Goal: Information Seeking & Learning: Learn about a topic

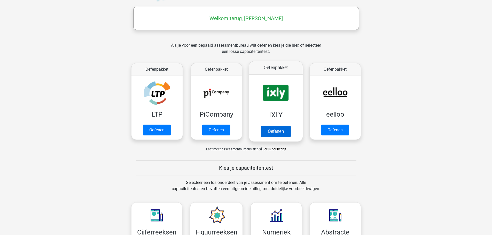
scroll to position [103, 0]
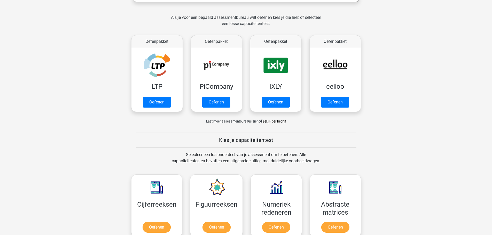
click at [280, 125] on div "Als je voor een bepaald assessmentbureau wilt oefenen kies je die hier, of sele…" at bounding box center [246, 71] width 245 height 114
click at [280, 122] on link "Bekijk per bedrijf" at bounding box center [275, 122] width 24 height 4
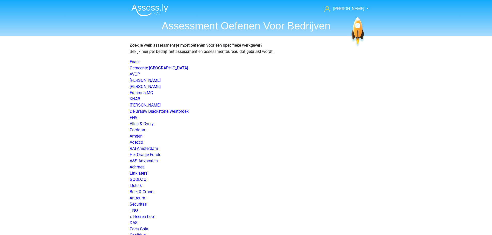
scroll to position [459, 0]
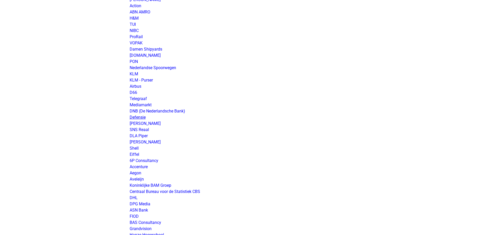
click at [143, 118] on link "Defensie" at bounding box center [138, 117] width 16 height 5
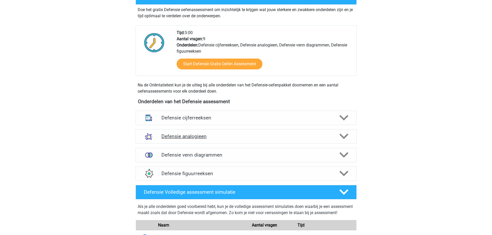
scroll to position [155, 0]
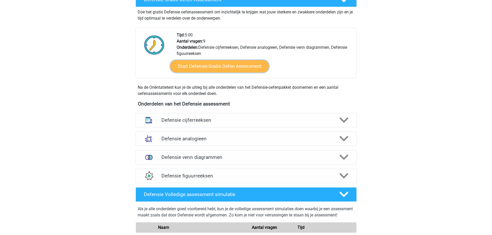
click at [232, 71] on link "Start Defensie Gratis Oefen Assessment" at bounding box center [219, 66] width 99 height 12
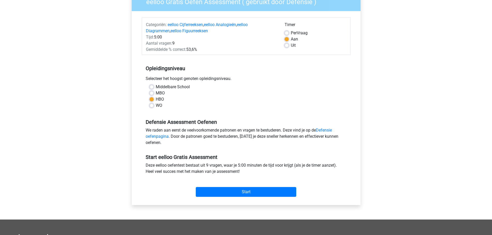
scroll to position [52, 0]
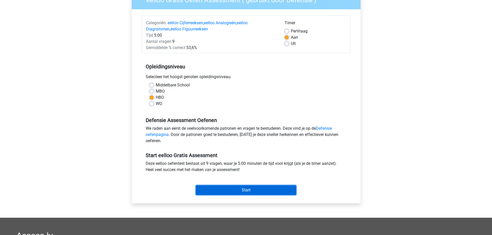
click at [250, 187] on input "Start" at bounding box center [246, 191] width 101 height 10
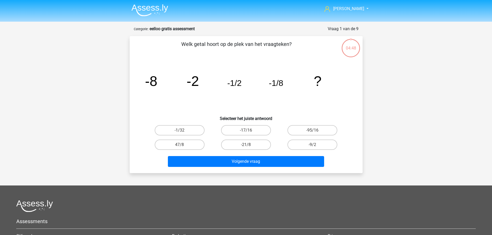
click at [182, 131] on input "-1/32" at bounding box center [181, 131] width 3 height 3
radio input "true"
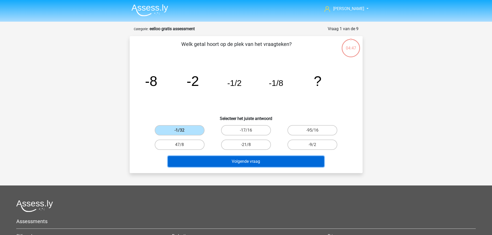
click at [257, 159] on button "Volgende vraag" at bounding box center [246, 161] width 156 height 11
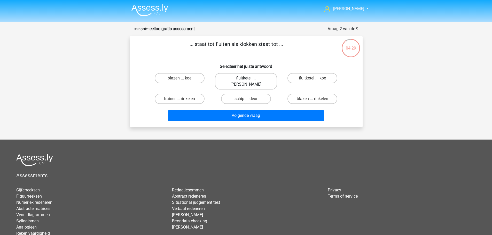
click at [256, 82] on label "fluitketel ... luiden" at bounding box center [246, 81] width 62 height 17
click at [249, 82] on input "fluitketel ... luiden" at bounding box center [247, 79] width 3 height 3
radio input "true"
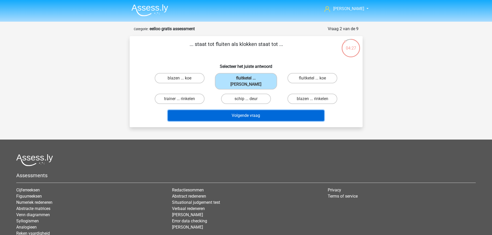
click at [266, 110] on button "Volgende vraag" at bounding box center [246, 115] width 156 height 11
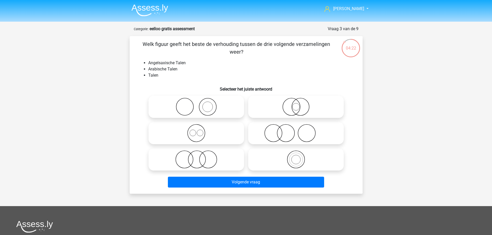
click at [220, 122] on label at bounding box center [197, 133] width 96 height 22
click at [200, 127] on input "radio" at bounding box center [197, 128] width 3 height 3
radio input "true"
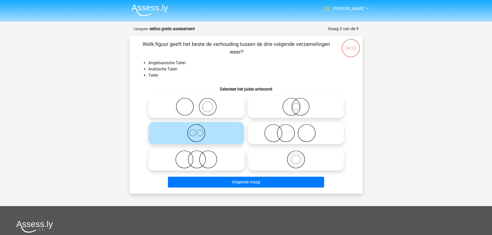
click at [214, 129] on icon at bounding box center [196, 133] width 91 height 18
click at [200, 129] on input "radio" at bounding box center [197, 128] width 3 height 3
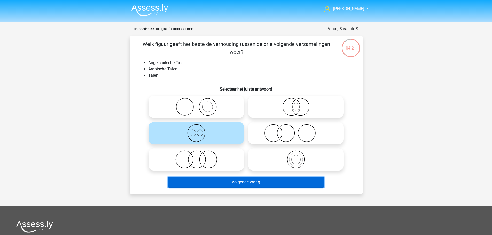
drag, startPoint x: 266, startPoint y: 182, endPoint x: 259, endPoint y: 177, distance: 8.2
click at [265, 181] on button "Volgende vraag" at bounding box center [246, 182] width 156 height 11
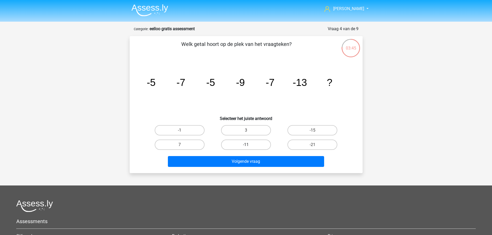
click at [232, 143] on label "-11" at bounding box center [246, 145] width 50 height 10
click at [246, 145] on input "-11" at bounding box center [247, 146] width 3 height 3
radio input "true"
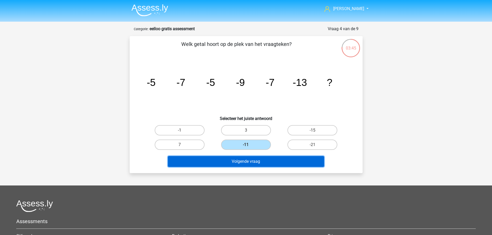
click at [236, 160] on button "Volgende vraag" at bounding box center [246, 161] width 156 height 11
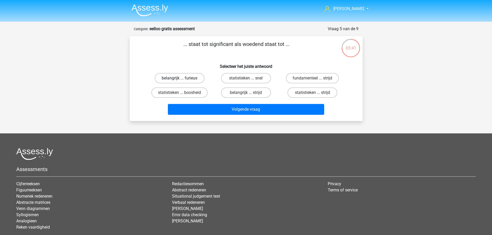
click at [195, 80] on label "belangrijk ... furieus" at bounding box center [180, 78] width 50 height 10
click at [183, 80] on input "belangrijk ... furieus" at bounding box center [181, 79] width 3 height 3
radio input "true"
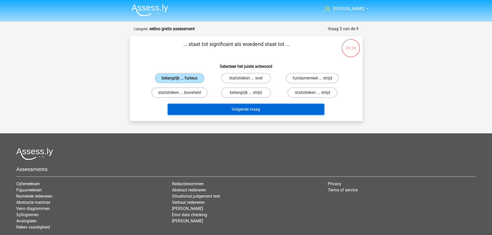
click at [279, 110] on button "Volgende vraag" at bounding box center [246, 109] width 156 height 11
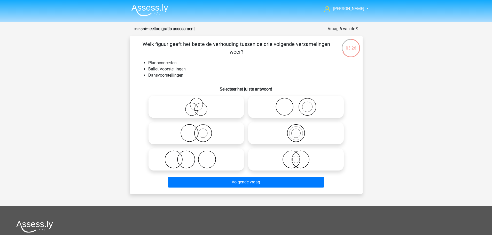
click at [196, 156] on icon at bounding box center [196, 160] width 91 height 18
click at [196, 156] on input "radio" at bounding box center [197, 155] width 3 height 3
radio input "true"
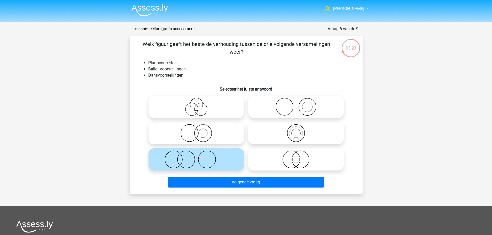
click at [312, 105] on icon at bounding box center [295, 107] width 91 height 18
click at [299, 104] on input "radio" at bounding box center [297, 102] width 3 height 3
radio input "true"
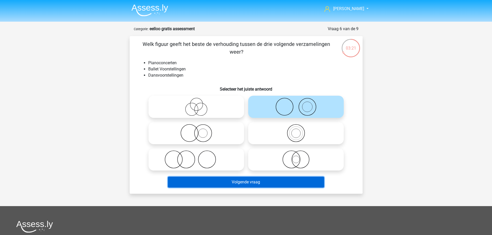
click at [290, 183] on button "Volgende vraag" at bounding box center [246, 182] width 156 height 11
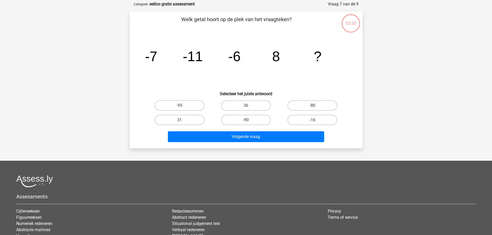
scroll to position [26, 0]
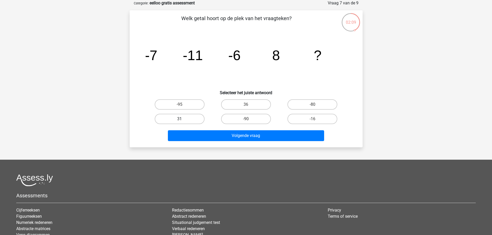
click at [194, 118] on label "31" at bounding box center [180, 119] width 50 height 10
click at [183, 119] on input "31" at bounding box center [181, 120] width 3 height 3
radio input "true"
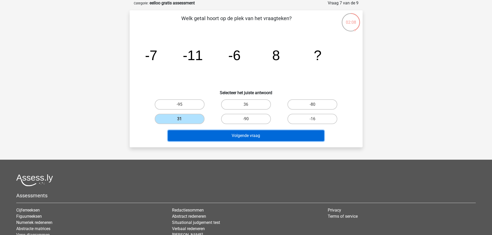
click at [274, 138] on button "Volgende vraag" at bounding box center [246, 135] width 156 height 11
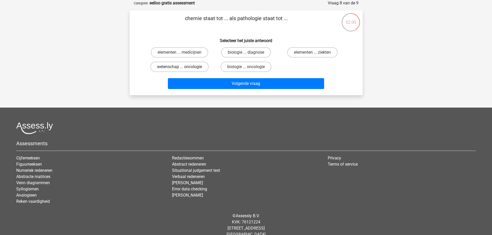
click at [198, 69] on label "wetenschap ... oncologie" at bounding box center [179, 67] width 58 height 10
click at [183, 69] on input "wetenschap ... oncologie" at bounding box center [181, 68] width 3 height 3
radio input "true"
click at [329, 53] on label "elementen ... ziekten" at bounding box center [312, 52] width 50 height 10
click at [316, 53] on input "elementen ... ziekten" at bounding box center [314, 53] width 3 height 3
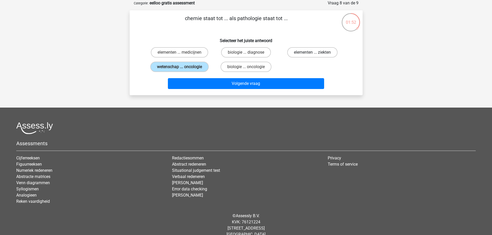
radio input "true"
click at [196, 53] on label "elementen ... medicijnen" at bounding box center [179, 52] width 57 height 10
click at [183, 53] on input "elementen ... medicijnen" at bounding box center [181, 53] width 3 height 3
radio input "true"
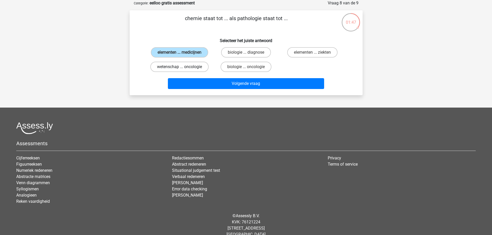
click at [201, 66] on label "wetenschap ... oncologie" at bounding box center [179, 67] width 58 height 10
click at [183, 67] on input "wetenschap ... oncologie" at bounding box center [181, 68] width 3 height 3
radio input "true"
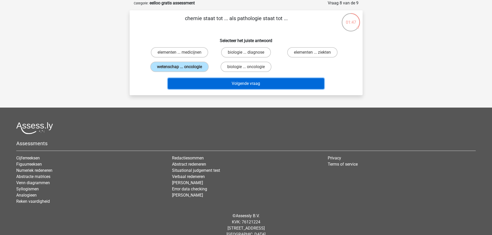
click at [225, 83] on button "Volgende vraag" at bounding box center [246, 83] width 156 height 11
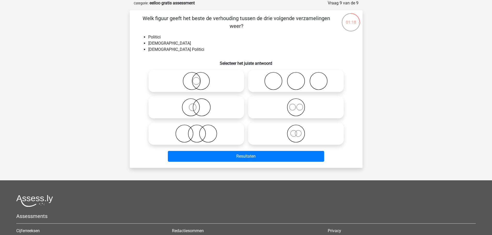
click at [195, 110] on icon at bounding box center [196, 107] width 91 height 18
click at [196, 105] on input "radio" at bounding box center [197, 103] width 3 height 3
radio input "true"
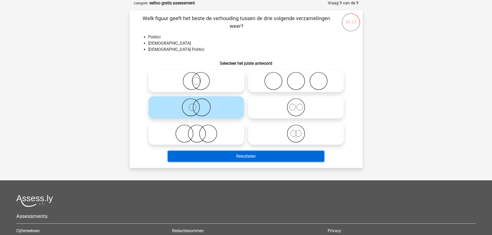
click at [231, 156] on button "Resultaten" at bounding box center [246, 156] width 156 height 11
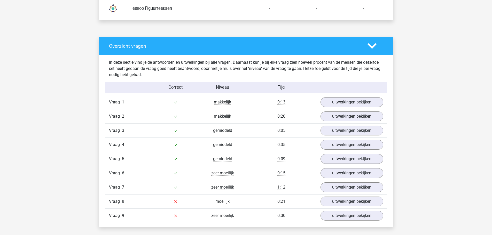
scroll to position [413, 0]
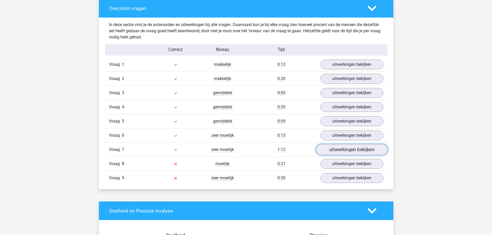
click at [345, 147] on link "uitwerkingen bekijken" at bounding box center [352, 149] width 72 height 11
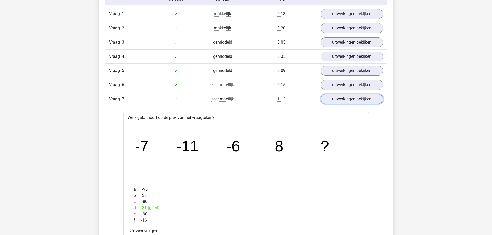
scroll to position [465, 0]
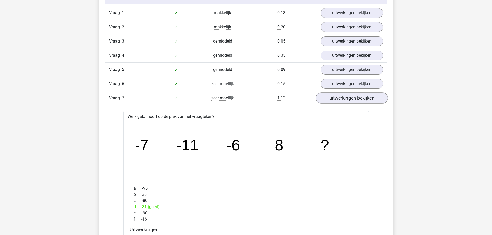
drag, startPoint x: 340, startPoint y: 106, endPoint x: 341, endPoint y: 100, distance: 6.2
click at [341, 100] on div "Vraag 1 makkelijk 0:13 uitwerkingen bekijken Welk getal hoort op de plek van he…" at bounding box center [246, 202] width 274 height 392
click at [341, 100] on link "uitwerkingen bekijken" at bounding box center [352, 97] width 72 height 11
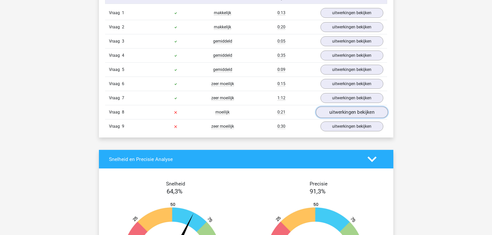
click at [341, 113] on link "uitwerkingen bekijken" at bounding box center [352, 112] width 72 height 11
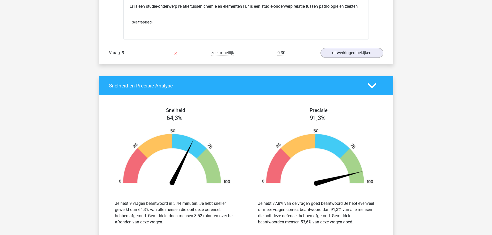
scroll to position [646, 0]
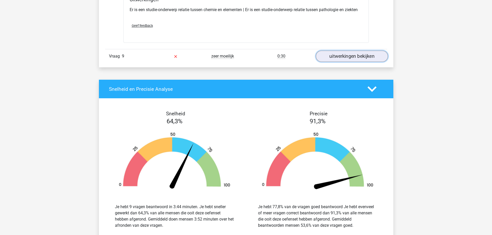
click at [364, 56] on link "uitwerkingen bekijken" at bounding box center [352, 56] width 72 height 11
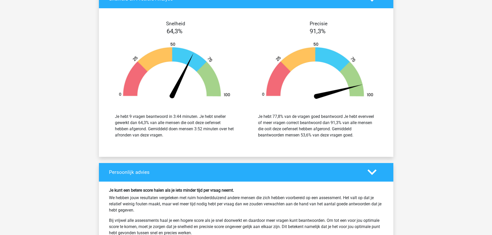
scroll to position [1140, 0]
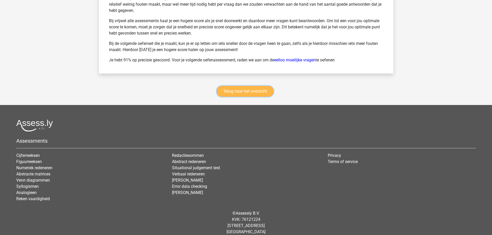
click at [237, 86] on link "Terug naar het overzicht" at bounding box center [245, 91] width 57 height 11
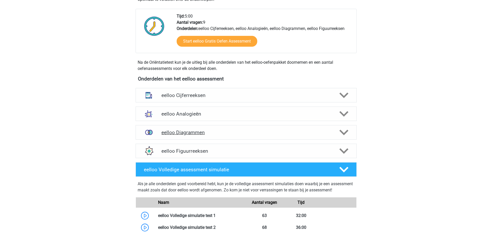
scroll to position [129, 0]
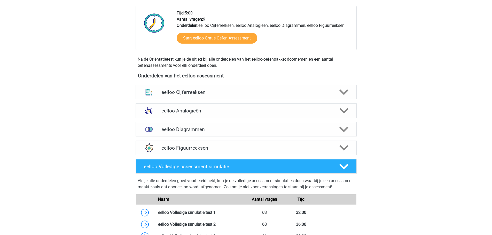
click at [214, 112] on h4 "eelloo Analogieën" at bounding box center [245, 111] width 169 height 6
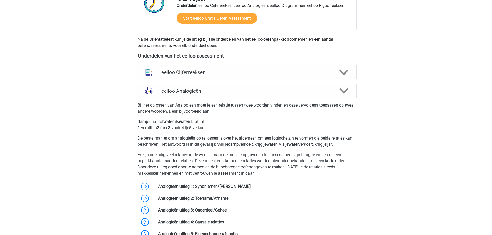
scroll to position [207, 0]
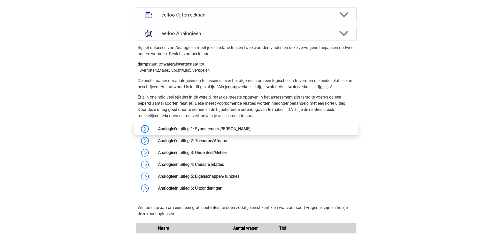
click at [251, 128] on link at bounding box center [251, 129] width 0 height 5
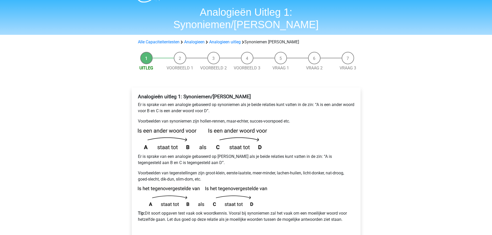
scroll to position [26, 0]
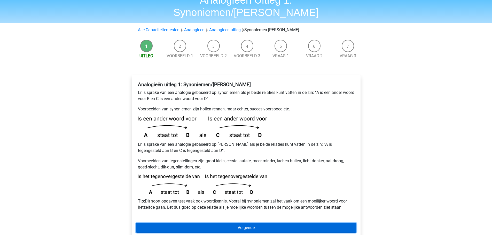
click at [219, 223] on link "Volgende" at bounding box center [246, 228] width 221 height 10
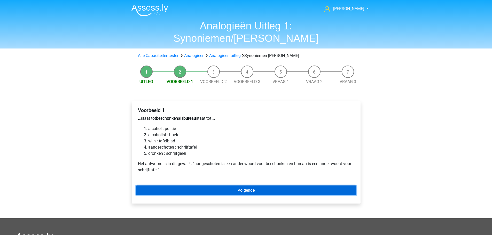
click at [234, 186] on link "Volgende" at bounding box center [246, 191] width 221 height 10
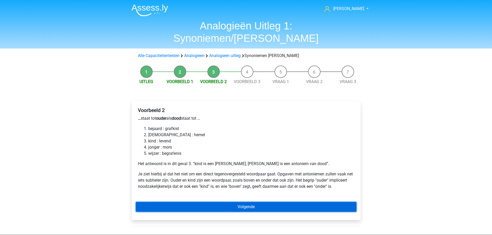
click at [240, 202] on link "Volgende" at bounding box center [246, 207] width 221 height 10
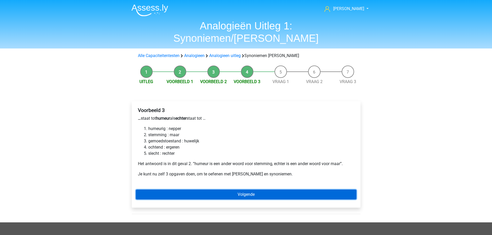
click at [242, 190] on link "Volgende" at bounding box center [246, 195] width 221 height 10
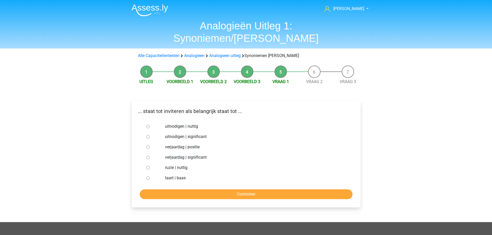
click at [192, 124] on label "uitnodigen | nuttig" at bounding box center [254, 127] width 179 height 6
click at [150, 125] on input "uitnodigen | nuttig" at bounding box center [148, 126] width 3 height 3
radio input "true"
click at [242, 190] on input "Controleer" at bounding box center [246, 195] width 213 height 10
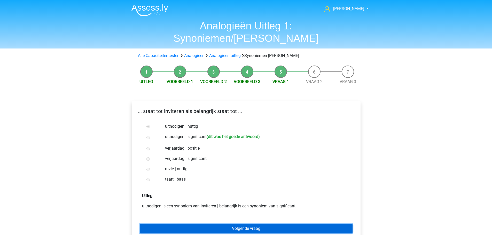
click at [242, 224] on link "Volgende vraag" at bounding box center [246, 229] width 213 height 10
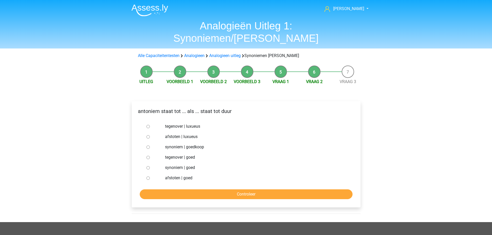
click at [175, 124] on label "tegenover | luxueus" at bounding box center [254, 127] width 179 height 6
click at [150, 125] on input "tegenover | luxueus" at bounding box center [148, 126] width 3 height 3
radio input "true"
click at [252, 190] on input "Controleer" at bounding box center [246, 195] width 213 height 10
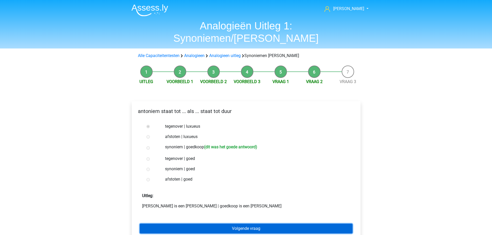
click at [256, 224] on link "Volgende vraag" at bounding box center [246, 229] width 213 height 10
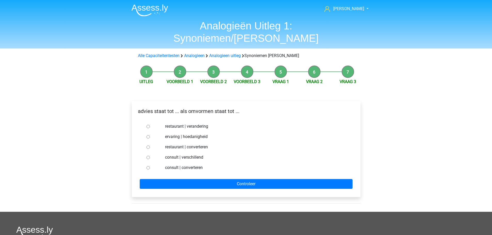
click at [188, 165] on label "consult | converteren" at bounding box center [254, 168] width 179 height 6
click at [150, 166] on input "consult | converteren" at bounding box center [148, 167] width 3 height 3
radio input "true"
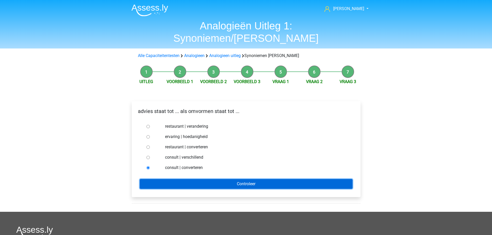
click at [198, 179] on input "Controleer" at bounding box center [246, 184] width 213 height 10
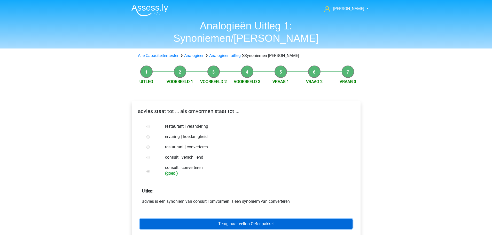
click at [235, 219] on link "Terug naar eelloo Oefenpakket" at bounding box center [246, 224] width 213 height 10
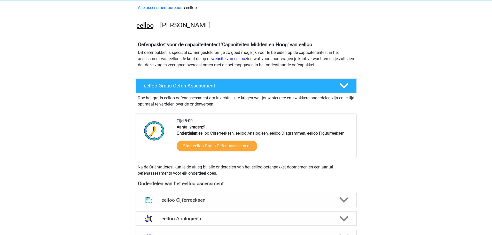
scroll to position [78, 0]
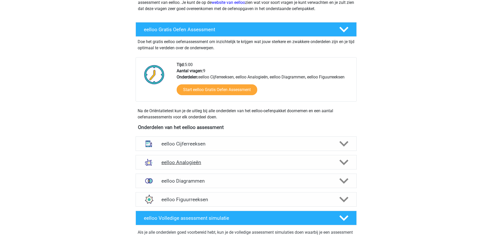
click at [211, 165] on div "eelloo Analogieën" at bounding box center [246, 162] width 221 height 14
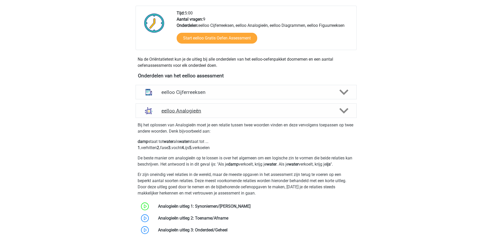
click at [214, 110] on h4 "eelloo Analogieën" at bounding box center [245, 111] width 169 height 6
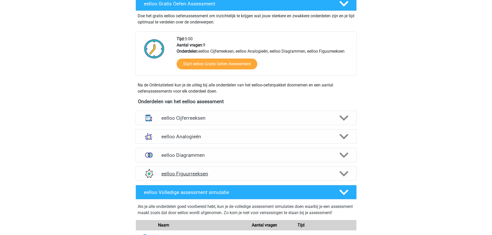
click at [201, 171] on h4 "eelloo Figuurreeksen" at bounding box center [245, 174] width 169 height 6
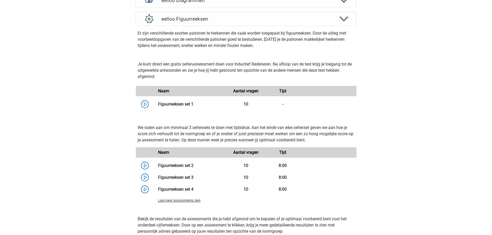
scroll to position [362, 0]
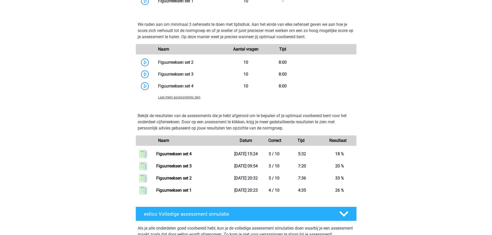
click at [186, 97] on span "Laat meer assessments zien" at bounding box center [179, 98] width 42 height 4
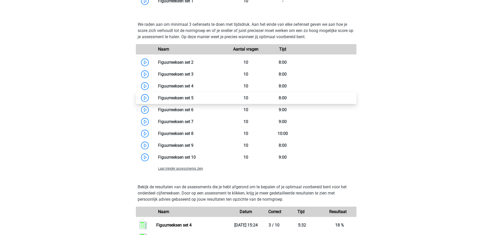
click at [194, 96] on link at bounding box center [194, 98] width 0 height 5
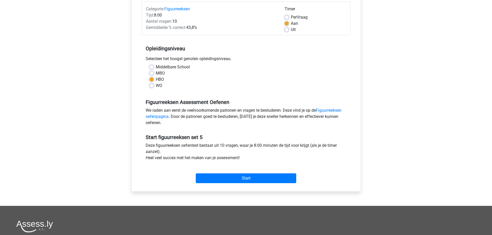
scroll to position [103, 0]
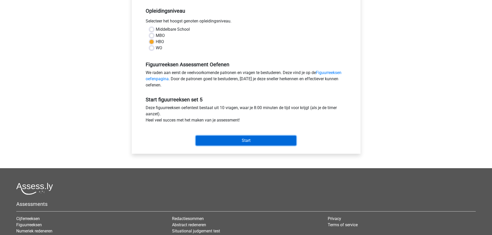
click at [254, 143] on input "Start" at bounding box center [246, 141] width 101 height 10
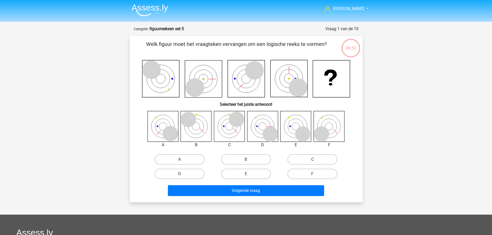
click at [303, 125] on icon at bounding box center [296, 126] width 31 height 31
drag, startPoint x: 242, startPoint y: 174, endPoint x: 242, endPoint y: 182, distance: 7.5
click at [242, 174] on label "E" at bounding box center [246, 174] width 50 height 10
click at [246, 174] on input "E" at bounding box center [247, 175] width 3 height 3
radio input "true"
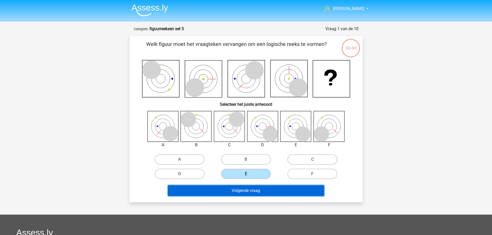
click at [246, 192] on button "Volgende vraag" at bounding box center [246, 191] width 156 height 11
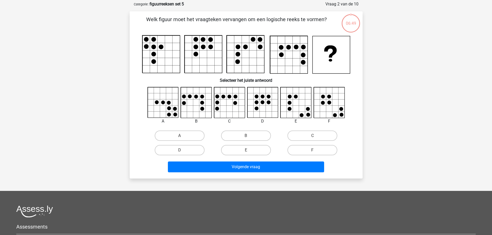
scroll to position [26, 0]
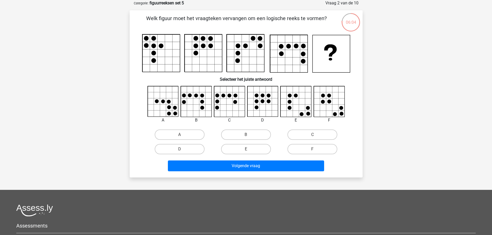
click at [275, 99] on icon at bounding box center [263, 102] width 31 height 31
click at [236, 134] on label "B" at bounding box center [246, 135] width 50 height 10
click at [246, 135] on input "B" at bounding box center [247, 136] width 3 height 3
radio input "true"
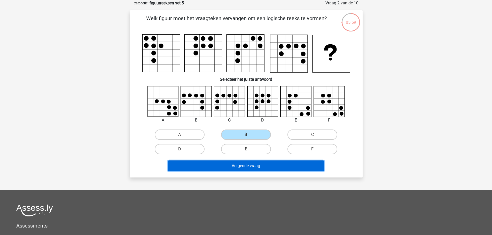
click at [255, 166] on button "Volgende vraag" at bounding box center [246, 166] width 156 height 11
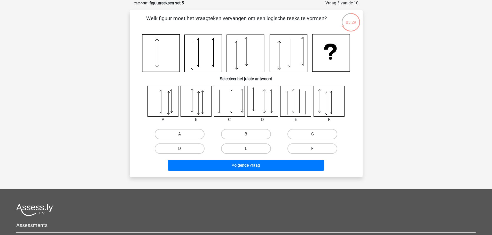
drag, startPoint x: 319, startPoint y: 150, endPoint x: 308, endPoint y: 153, distance: 11.8
click at [316, 151] on label "F" at bounding box center [313, 149] width 50 height 10
click at [316, 151] on input "F" at bounding box center [314, 150] width 3 height 3
radio input "true"
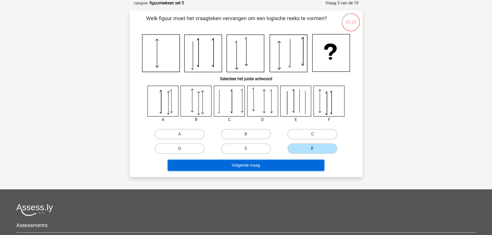
click at [289, 162] on button "Volgende vraag" at bounding box center [246, 165] width 156 height 11
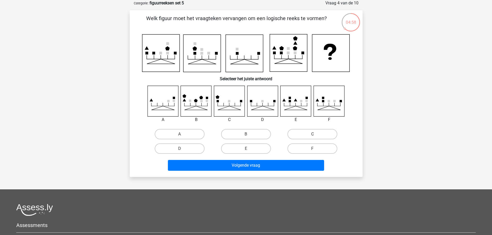
click at [307, 131] on label "C" at bounding box center [313, 134] width 50 height 10
click at [313, 134] on input "C" at bounding box center [314, 135] width 3 height 3
radio input "true"
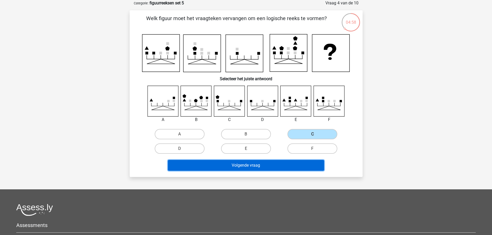
click at [289, 166] on button "Volgende vraag" at bounding box center [246, 165] width 156 height 11
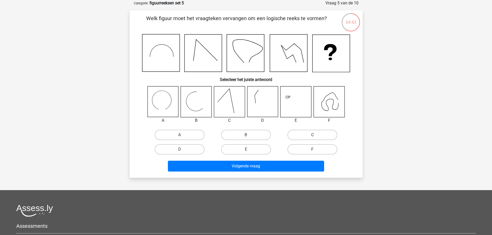
click at [317, 135] on label "C" at bounding box center [313, 135] width 50 height 10
click at [316, 135] on input "C" at bounding box center [314, 136] width 3 height 3
radio input "true"
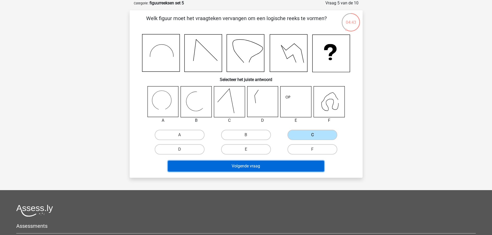
click at [290, 164] on button "Volgende vraag" at bounding box center [246, 166] width 156 height 11
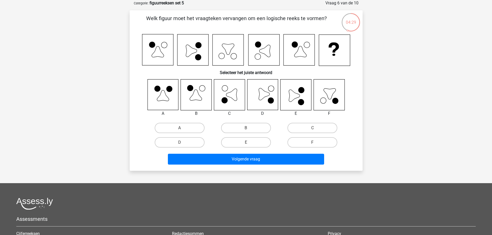
drag, startPoint x: 239, startPoint y: 144, endPoint x: 248, endPoint y: 149, distance: 10.3
click at [239, 144] on label "E" at bounding box center [246, 142] width 50 height 10
click at [246, 144] on input "E" at bounding box center [247, 144] width 3 height 3
radio input "true"
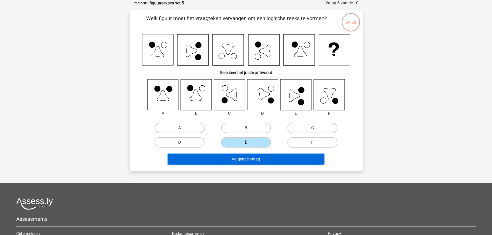
click at [257, 160] on button "Volgende vraag" at bounding box center [246, 159] width 156 height 11
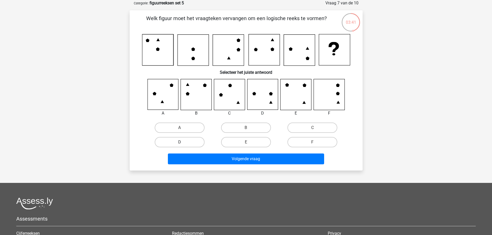
drag, startPoint x: 205, startPoint y: 136, endPoint x: 193, endPoint y: 140, distance: 11.9
click at [203, 136] on div "D" at bounding box center [180, 142] width 66 height 14
click at [193, 140] on label "D" at bounding box center [180, 142] width 50 height 10
click at [183, 142] on input "D" at bounding box center [181, 143] width 3 height 3
radio input "true"
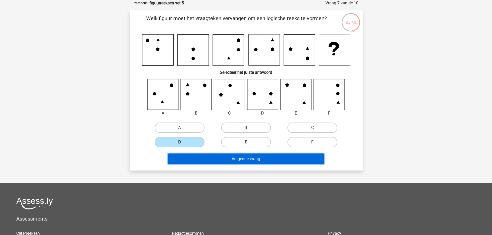
click at [233, 160] on button "Volgende vraag" at bounding box center [246, 159] width 156 height 11
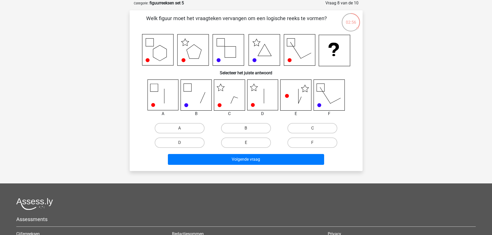
click at [256, 104] on icon at bounding box center [262, 95] width 31 height 31
click at [181, 150] on div "Volgende vraag" at bounding box center [246, 158] width 217 height 17
click at [183, 143] on label "D" at bounding box center [180, 143] width 50 height 10
click at [183, 143] on input "D" at bounding box center [181, 144] width 3 height 3
radio input "true"
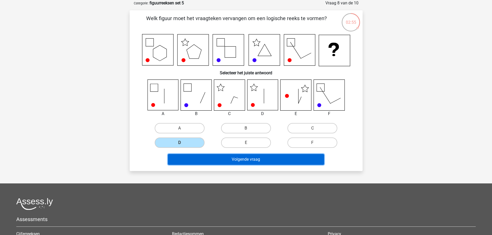
click at [209, 163] on button "Volgende vraag" at bounding box center [246, 159] width 156 height 11
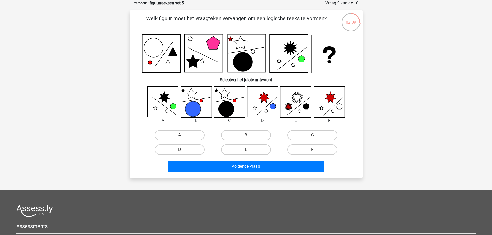
click at [239, 101] on icon at bounding box center [229, 102] width 31 height 31
click at [313, 136] on input "C" at bounding box center [314, 136] width 3 height 3
radio input "true"
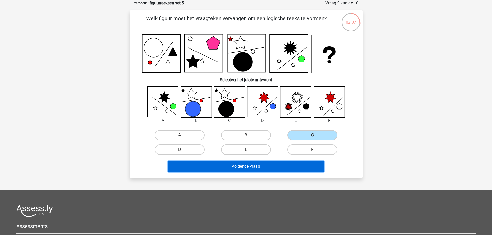
click at [284, 166] on button "Volgende vraag" at bounding box center [246, 166] width 156 height 11
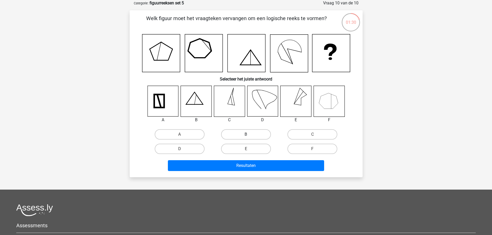
click at [245, 133] on label "B" at bounding box center [246, 134] width 50 height 10
click at [246, 135] on input "B" at bounding box center [247, 136] width 3 height 3
radio input "true"
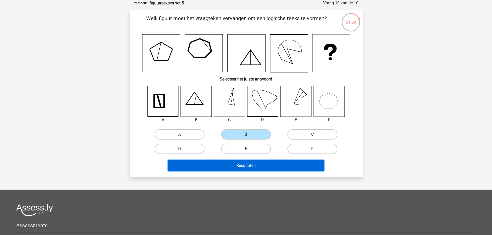
click at [246, 167] on button "Resultaten" at bounding box center [246, 165] width 156 height 11
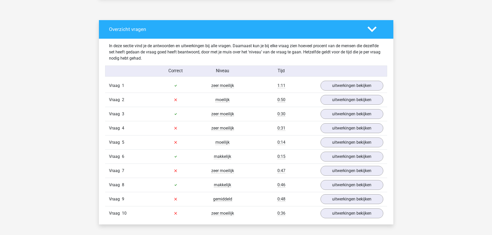
scroll to position [284, 0]
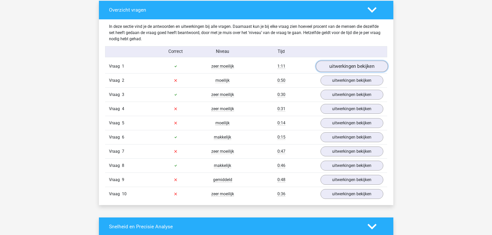
click at [333, 65] on link "uitwerkingen bekijken" at bounding box center [352, 66] width 72 height 11
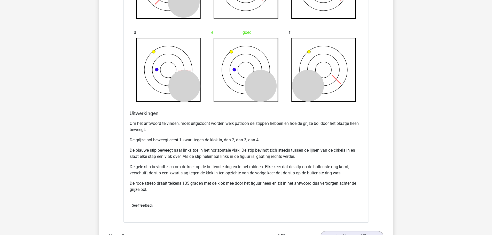
scroll to position [517, 0]
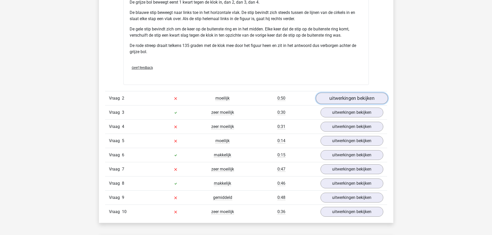
click at [338, 98] on link "uitwerkingen bekijken" at bounding box center [352, 98] width 72 height 11
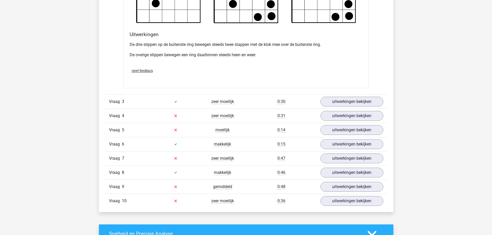
scroll to position [930, 0]
click at [339, 100] on link "uitwerkingen bekijken" at bounding box center [352, 101] width 72 height 11
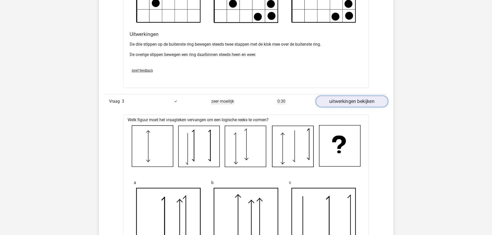
click at [339, 100] on link "uitwerkingen bekijken" at bounding box center [352, 101] width 72 height 11
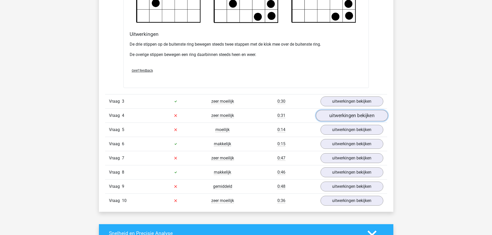
drag, startPoint x: 341, startPoint y: 115, endPoint x: 341, endPoint y: 122, distance: 7.0
click at [341, 115] on link "uitwerkingen bekijken" at bounding box center [352, 115] width 72 height 11
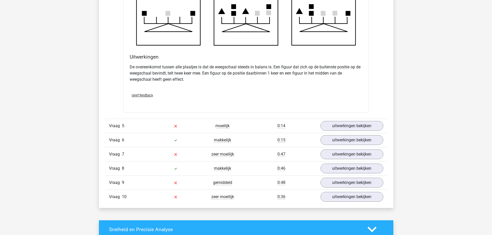
scroll to position [1292, 0]
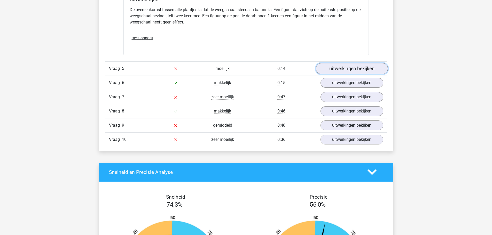
drag, startPoint x: 348, startPoint y: 64, endPoint x: 348, endPoint y: 67, distance: 3.1
click at [348, 64] on link "uitwerkingen bekijken" at bounding box center [352, 68] width 72 height 11
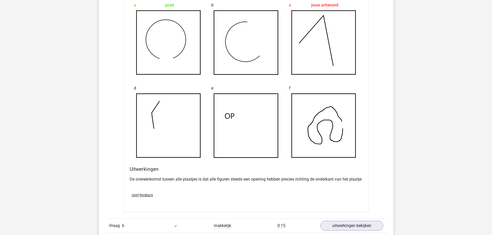
scroll to position [1524, 0]
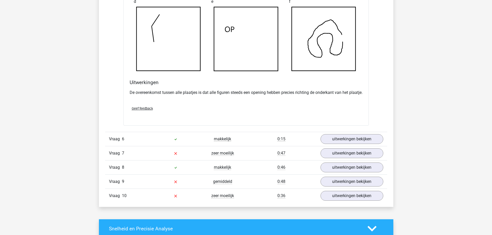
click at [346, 154] on div "Vraag 7 zeer moeilijk 0:47 uitwerkingen bekijken" at bounding box center [246, 153] width 282 height 14
click at [349, 143] on link "uitwerkingen bekijken" at bounding box center [352, 139] width 72 height 11
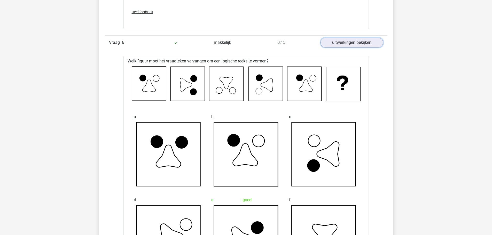
scroll to position [1628, 0]
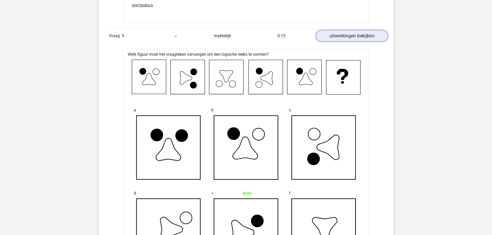
click at [341, 37] on link "uitwerkingen bekijken" at bounding box center [352, 35] width 72 height 11
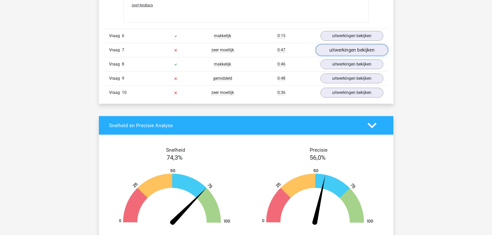
click at [343, 53] on link "uitwerkingen bekijken" at bounding box center [352, 49] width 72 height 11
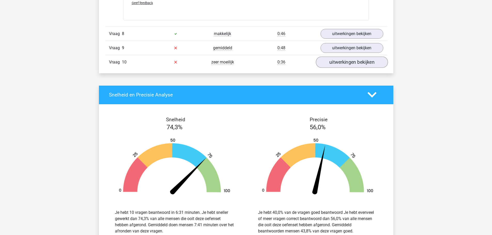
scroll to position [1990, 0]
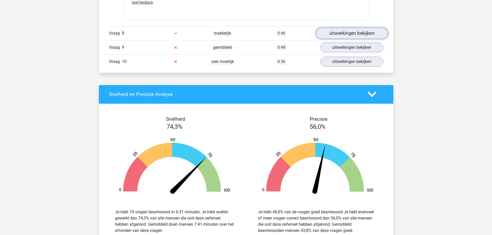
click at [344, 38] on link "uitwerkingen bekijken" at bounding box center [352, 33] width 72 height 11
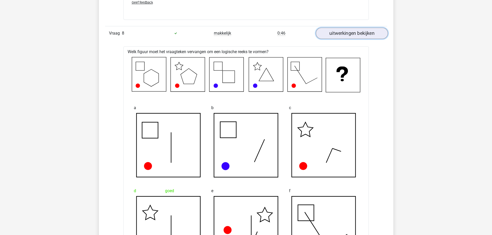
click at [344, 38] on link "uitwerkingen bekijken" at bounding box center [352, 33] width 72 height 11
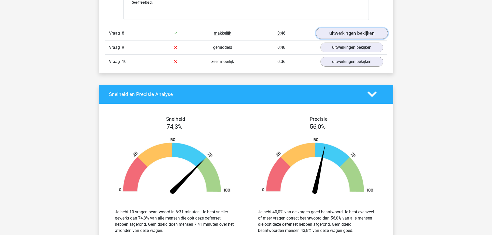
click at [344, 38] on link "uitwerkingen bekijken" at bounding box center [352, 33] width 72 height 11
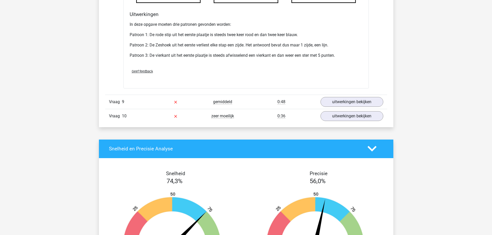
scroll to position [2248, 0]
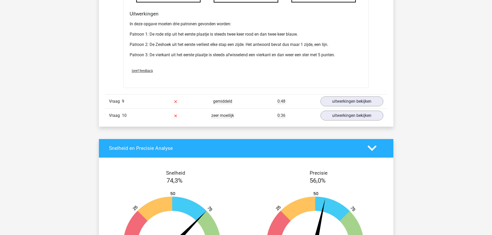
click at [351, 101] on div "Vraag 9 gemiddeld 0:48 uitwerkingen bekijken" at bounding box center [246, 101] width 282 height 14
click at [355, 107] on link "uitwerkingen bekijken" at bounding box center [352, 101] width 72 height 11
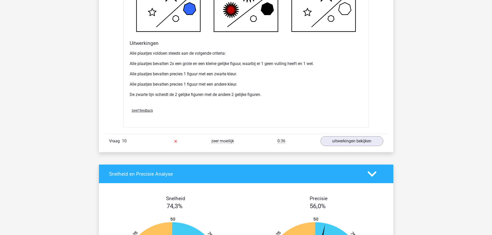
scroll to position [2558, 0]
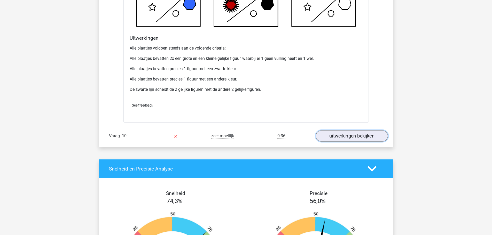
click at [368, 140] on link "uitwerkingen bekijken" at bounding box center [352, 135] width 72 height 11
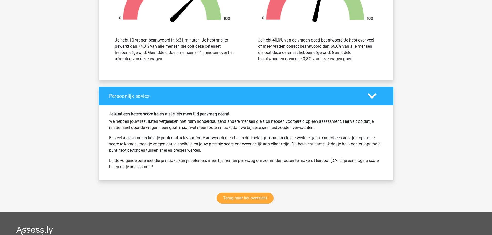
scroll to position [3101, 0]
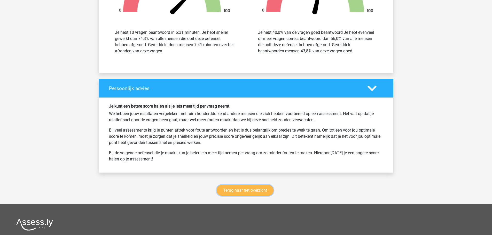
click at [241, 196] on link "Terug naar het overzicht" at bounding box center [245, 190] width 57 height 11
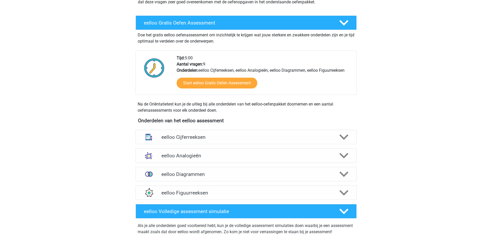
scroll to position [155, 0]
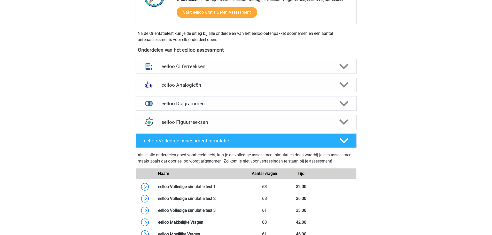
click at [351, 122] on div at bounding box center [344, 122] width 18 height 9
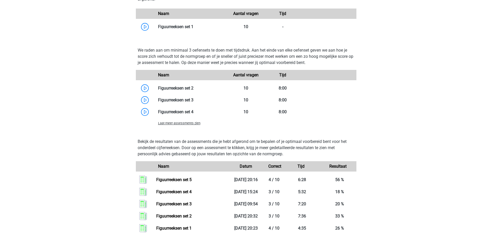
click at [196, 126] on div "Laat meer assessments zien" at bounding box center [191, 123] width 74 height 6
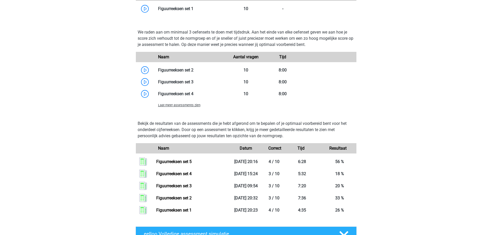
scroll to position [362, 0]
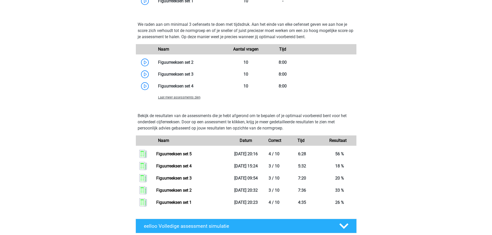
click at [188, 101] on div "Laat meer assessments zien" at bounding box center [246, 97] width 221 height 10
click at [191, 97] on span "Laat meer assessments zien" at bounding box center [179, 98] width 42 height 4
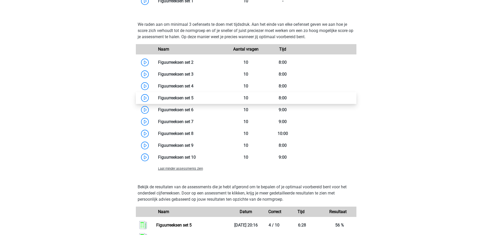
click at [194, 98] on link at bounding box center [194, 98] width 0 height 5
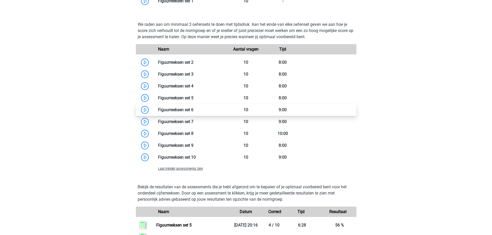
click at [194, 110] on link at bounding box center [194, 109] width 0 height 5
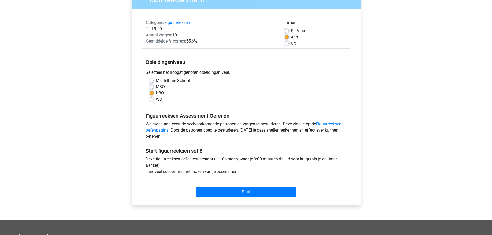
scroll to position [78, 0]
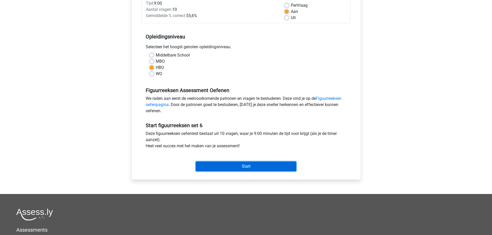
click at [261, 167] on input "Start" at bounding box center [246, 167] width 101 height 10
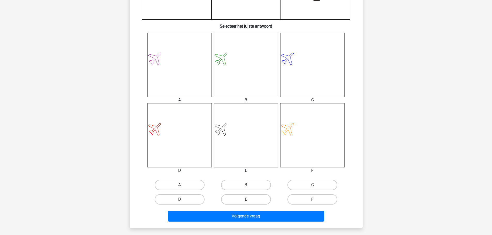
scroll to position [181, 0]
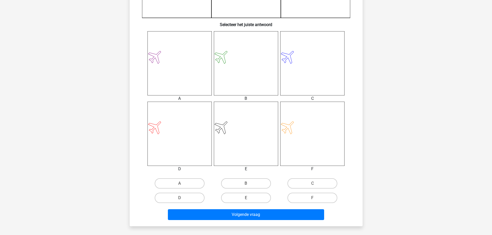
click at [175, 136] on icon at bounding box center [180, 134] width 64 height 64
click at [186, 191] on div "A B C D" at bounding box center [246, 190] width 199 height 29
click at [186, 194] on label "D" at bounding box center [180, 198] width 50 height 10
click at [183, 198] on input "D" at bounding box center [181, 199] width 3 height 3
radio input "true"
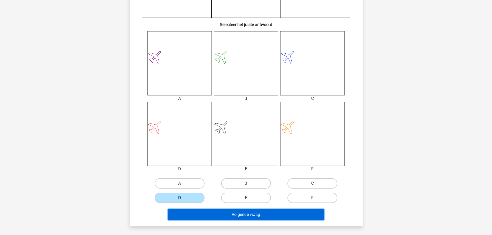
click at [223, 217] on button "Volgende vraag" at bounding box center [246, 215] width 156 height 11
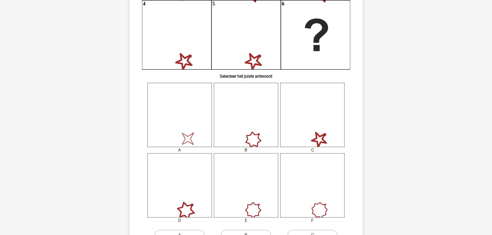
scroll to position [155, 0]
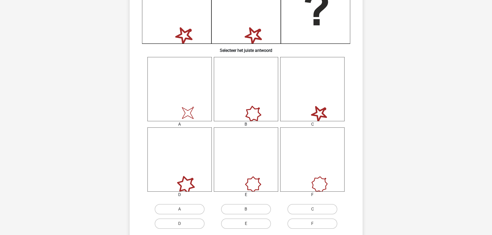
click at [184, 115] on icon at bounding box center [188, 113] width 22 height 22
drag, startPoint x: 185, startPoint y: 207, endPoint x: 184, endPoint y: 204, distance: 4.1
click at [185, 207] on label "A" at bounding box center [180, 209] width 50 height 10
click at [183, 210] on input "A" at bounding box center [181, 211] width 3 height 3
radio input "true"
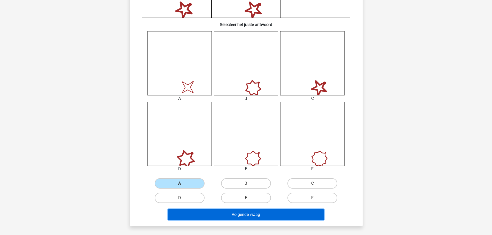
click at [268, 218] on button "Volgende vraag" at bounding box center [246, 215] width 156 height 11
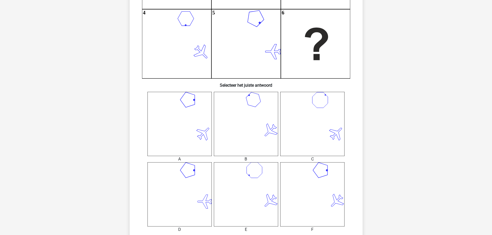
scroll to position [129, 0]
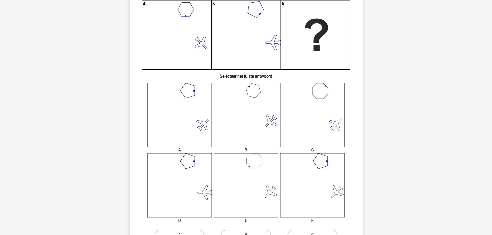
click at [321, 102] on icon at bounding box center [312, 115] width 64 height 64
click at [334, 197] on icon at bounding box center [337, 193] width 20 height 20
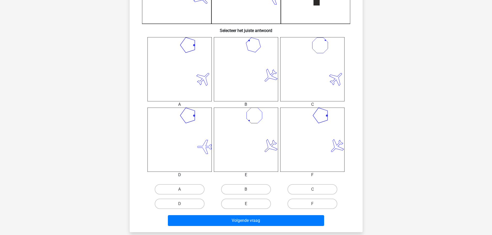
scroll to position [181, 0]
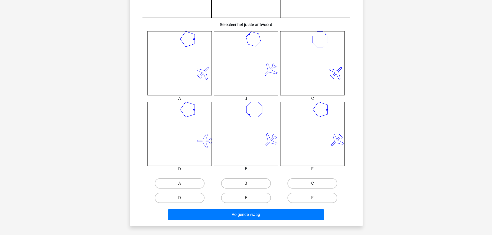
click at [313, 178] on div "C" at bounding box center [312, 183] width 66 height 14
drag, startPoint x: 309, startPoint y: 188, endPoint x: 312, endPoint y: 187, distance: 2.8
click at [312, 187] on label "C" at bounding box center [313, 184] width 50 height 10
click at [313, 187] on input "C" at bounding box center [314, 185] width 3 height 3
radio input "true"
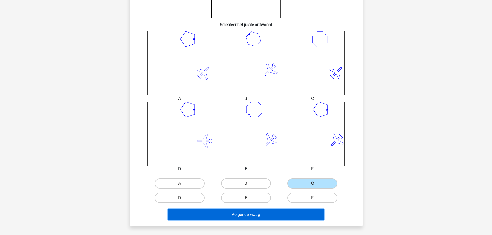
click at [287, 213] on button "Volgende vraag" at bounding box center [246, 215] width 156 height 11
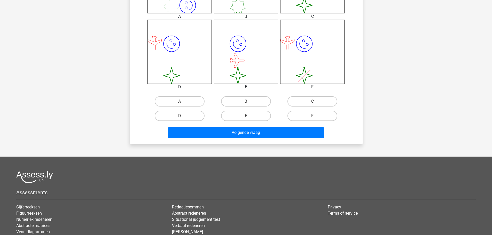
scroll to position [243, 0]
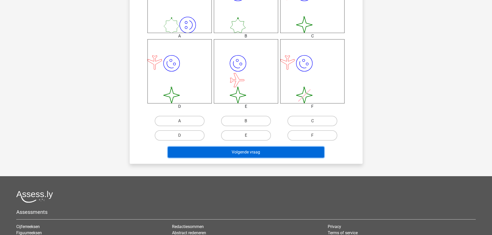
click at [258, 154] on button "Volgende vraag" at bounding box center [246, 152] width 156 height 11
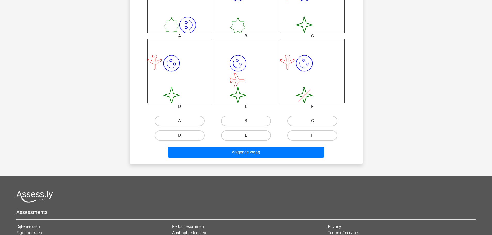
click at [251, 135] on label "E" at bounding box center [246, 135] width 50 height 10
click at [249, 136] on input "E" at bounding box center [247, 137] width 3 height 3
radio input "true"
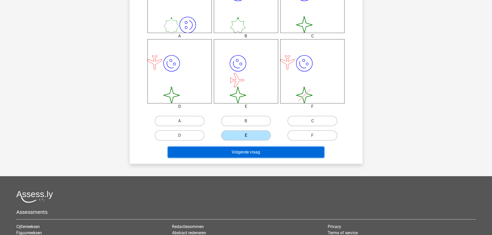
drag, startPoint x: 251, startPoint y: 154, endPoint x: 251, endPoint y: 149, distance: 5.2
click at [252, 153] on button "Volgende vraag" at bounding box center [246, 152] width 156 height 11
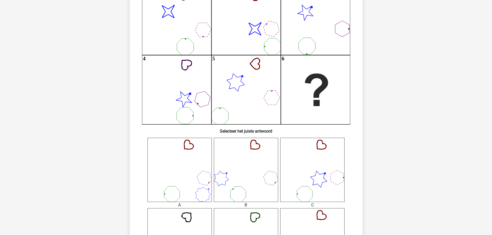
click at [245, 135] on div "Wat is de meest logische volgende figuur in de reeks? image/svg+xml 1 image/svg…" at bounding box center [246, 147] width 229 height 363
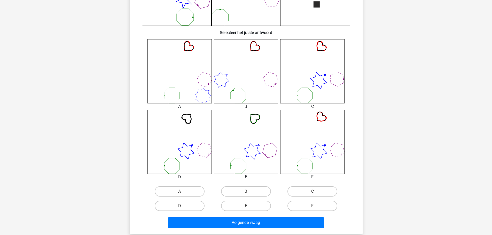
scroll to position [233, 0]
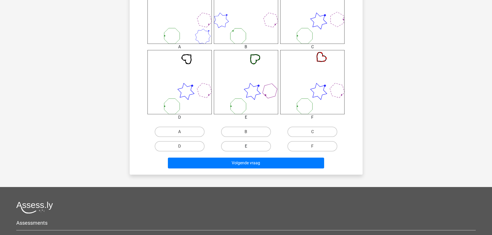
click at [245, 143] on label "E" at bounding box center [246, 146] width 50 height 10
click at [246, 147] on input "E" at bounding box center [247, 148] width 3 height 3
radio input "true"
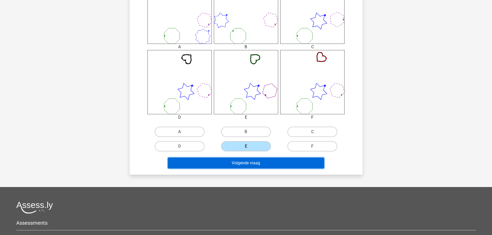
click at [246, 164] on button "Volgende vraag" at bounding box center [246, 163] width 156 height 11
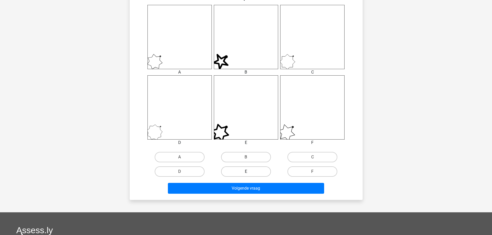
click at [241, 174] on label "E" at bounding box center [246, 172] width 50 height 10
click at [246, 174] on input "E" at bounding box center [247, 173] width 3 height 3
radio input "true"
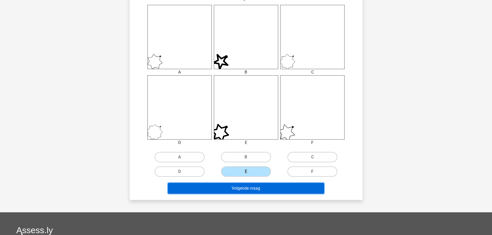
click at [245, 191] on button "Volgende vraag" at bounding box center [246, 188] width 156 height 11
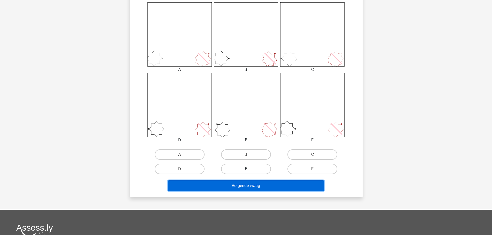
drag, startPoint x: 243, startPoint y: 183, endPoint x: 244, endPoint y: 174, distance: 9.6
click at [244, 180] on div "Volgende vraag" at bounding box center [246, 184] width 217 height 17
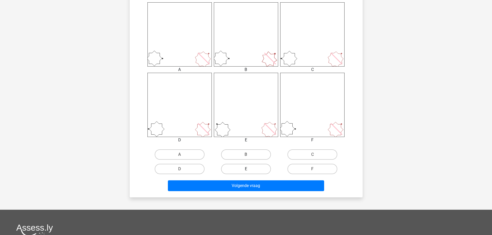
click at [244, 172] on label "E" at bounding box center [246, 169] width 50 height 10
click at [246, 172] on input "E" at bounding box center [247, 170] width 3 height 3
radio input "true"
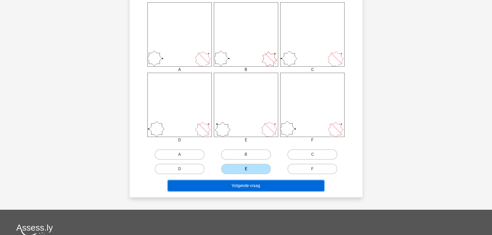
click at [244, 186] on button "Volgende vraag" at bounding box center [246, 186] width 156 height 11
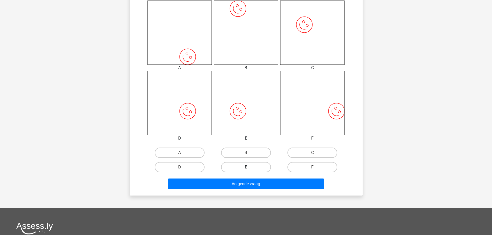
click at [244, 167] on label "E" at bounding box center [246, 167] width 50 height 10
click at [246, 167] on input "E" at bounding box center [247, 168] width 3 height 3
radio input "true"
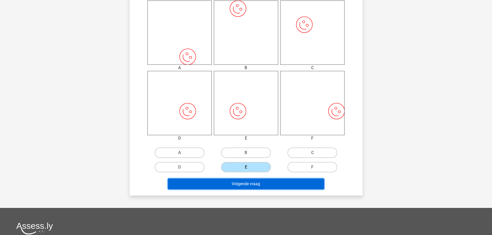
click at [244, 184] on button "Volgende vraag" at bounding box center [246, 184] width 156 height 11
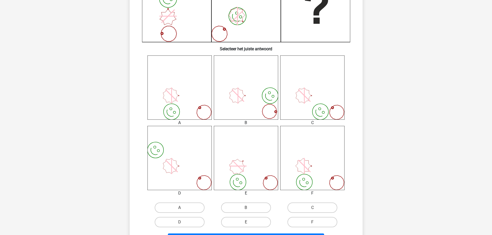
click at [244, 183] on icon "image/svg+xml" at bounding box center [246, 158] width 64 height 64
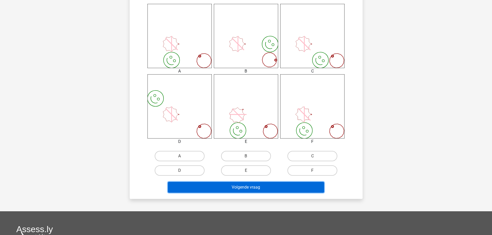
click at [244, 184] on button "Volgende vraag" at bounding box center [246, 187] width 156 height 11
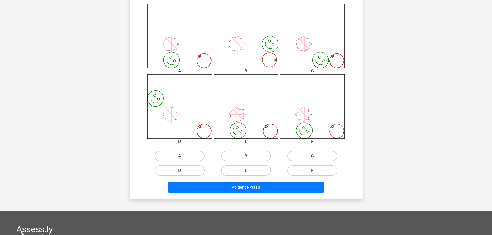
click at [246, 174] on input "E" at bounding box center [247, 172] width 3 height 3
radio input "true"
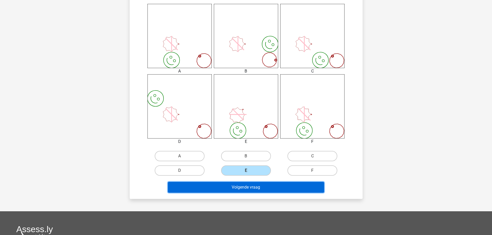
click at [248, 184] on button "Volgende vraag" at bounding box center [246, 187] width 156 height 11
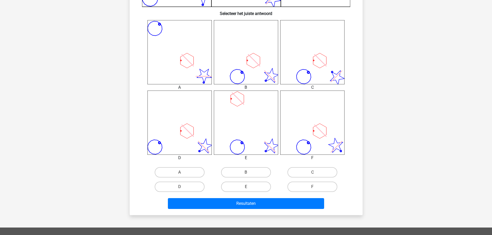
scroll to position [286, 0]
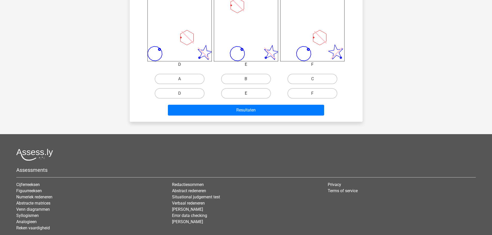
click at [248, 91] on label "E" at bounding box center [246, 93] width 50 height 10
click at [248, 94] on input "E" at bounding box center [247, 95] width 3 height 3
radio input "true"
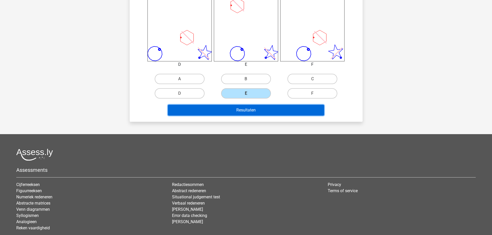
click at [240, 111] on button "Resultaten" at bounding box center [246, 110] width 156 height 11
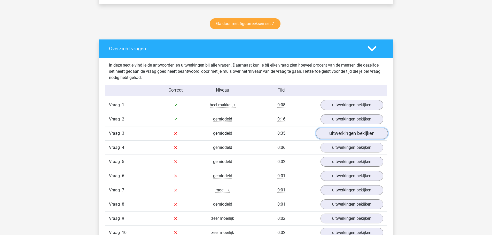
click at [333, 131] on link "uitwerkingen bekijken" at bounding box center [352, 133] width 72 height 11
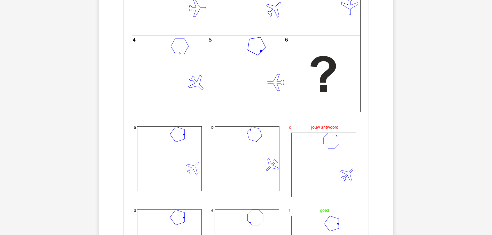
scroll to position [258, 0]
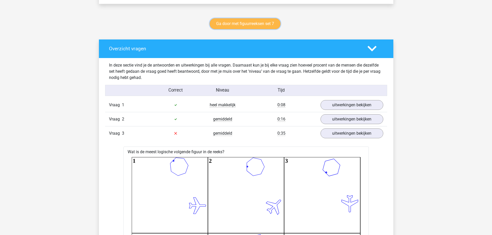
click at [244, 24] on link "Ga door met figuurreeksen set 7" at bounding box center [245, 23] width 71 height 11
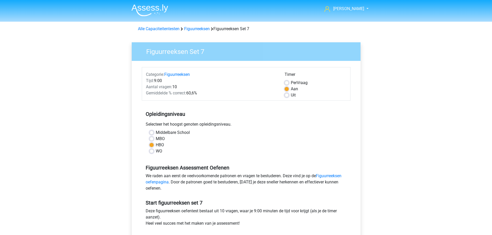
scroll to position [173, 0]
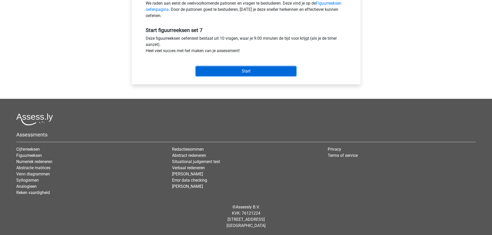
click at [248, 75] on input "Start" at bounding box center [246, 71] width 101 height 10
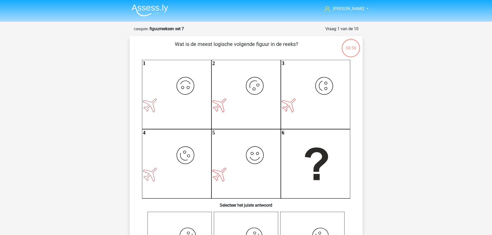
click at [151, 11] on img at bounding box center [150, 10] width 37 height 12
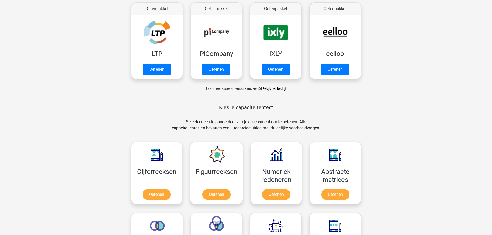
scroll to position [103, 0]
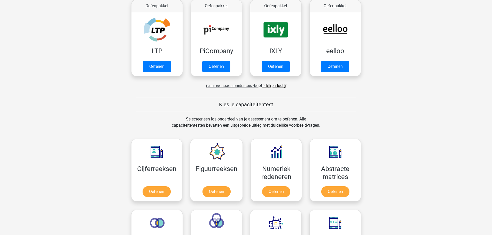
click at [281, 86] on link "Bekijk per bedrijf" at bounding box center [275, 86] width 24 height 4
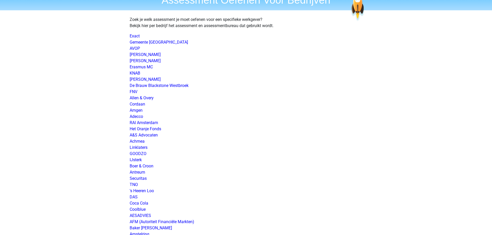
scroll to position [459, 0]
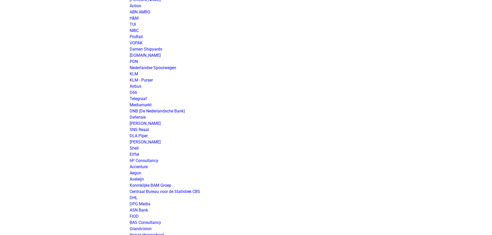
click at [148, 117] on p "Exact Gemeente Utrecht AVOP Amphia Ziekenhuis Dura Vermeer Erasmus MC KNAB Simm…" at bounding box center [246, 136] width 233 height 1073
click at [142, 117] on link "Defensie" at bounding box center [138, 117] width 16 height 5
click at [139, 115] on link "Defensie" at bounding box center [138, 117] width 16 height 5
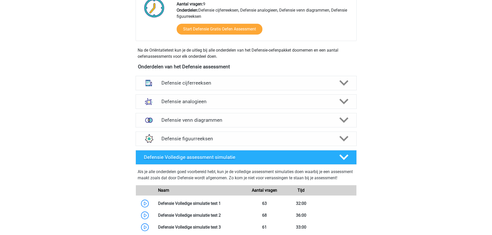
scroll to position [181, 0]
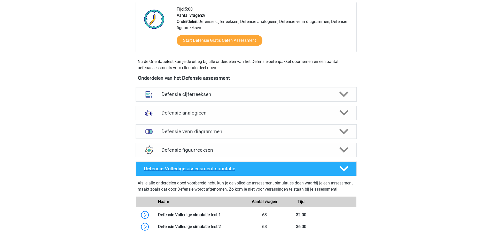
click at [344, 167] on icon at bounding box center [344, 168] width 9 height 9
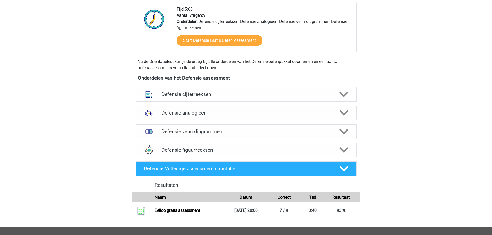
click at [345, 167] on icon at bounding box center [344, 168] width 9 height 9
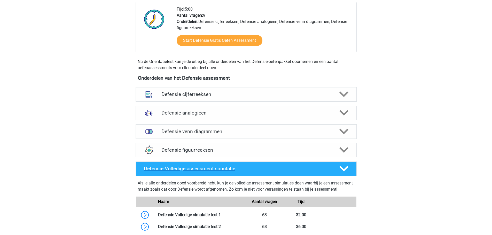
click at [344, 166] on icon at bounding box center [344, 168] width 9 height 9
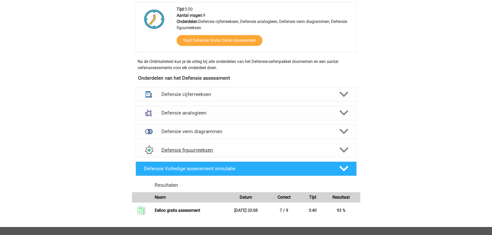
click at [349, 148] on div at bounding box center [344, 150] width 18 height 9
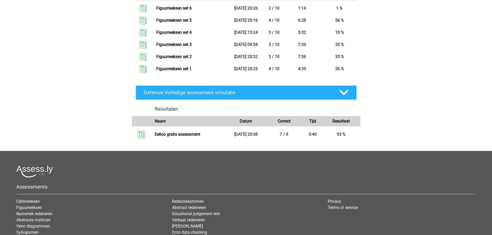
scroll to position [517, 0]
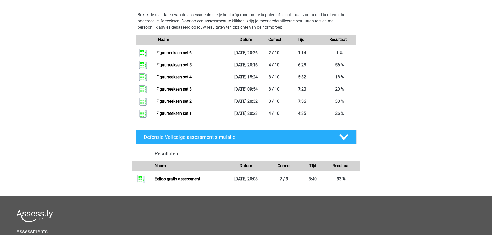
click at [344, 139] on polygon at bounding box center [344, 138] width 9 height 6
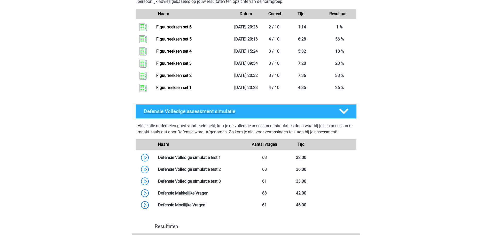
click at [345, 111] on polygon at bounding box center [344, 112] width 9 height 6
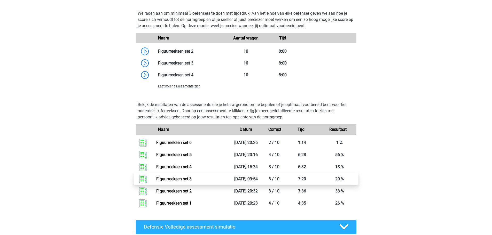
scroll to position [388, 0]
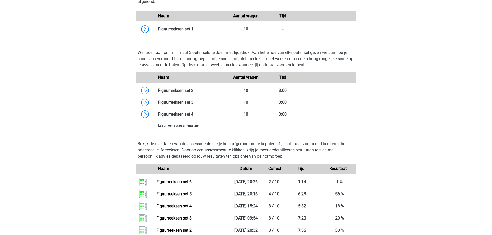
click at [188, 126] on span "Laat meer assessments zien" at bounding box center [179, 126] width 42 height 4
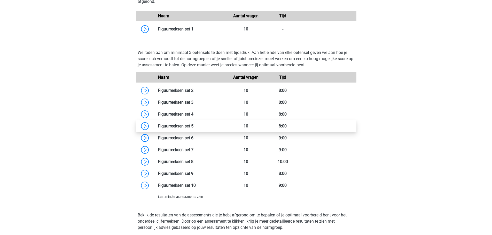
click at [194, 125] on link at bounding box center [194, 126] width 0 height 5
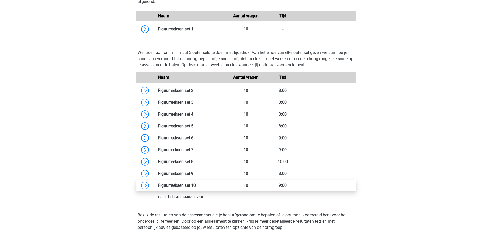
click at [196, 184] on link at bounding box center [196, 185] width 0 height 5
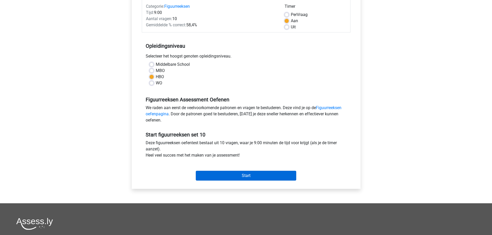
scroll to position [78, 0]
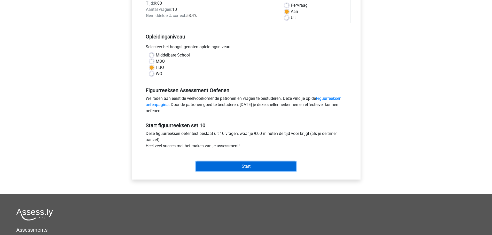
click at [250, 165] on input "Start" at bounding box center [246, 167] width 101 height 10
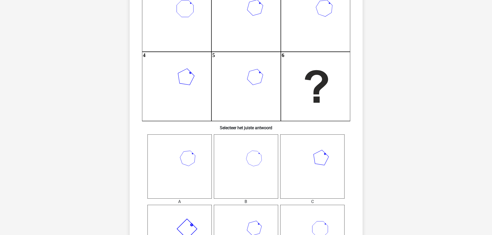
click at [266, 169] on icon at bounding box center [246, 167] width 64 height 64
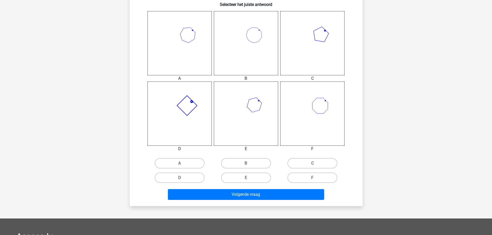
scroll to position [181, 0]
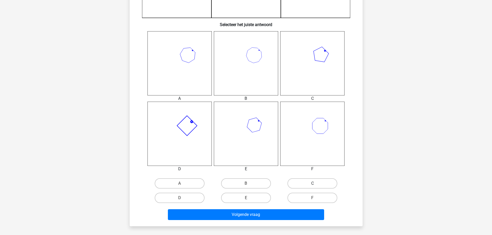
click at [303, 184] on label "C" at bounding box center [313, 184] width 50 height 10
click at [313, 184] on input "C" at bounding box center [314, 185] width 3 height 3
radio input "true"
click at [291, 207] on div "Volgende vraag" at bounding box center [246, 213] width 217 height 17
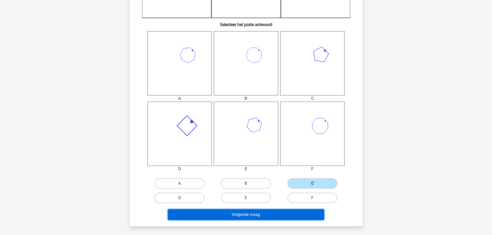
click at [290, 213] on button "Volgende vraag" at bounding box center [246, 215] width 156 height 11
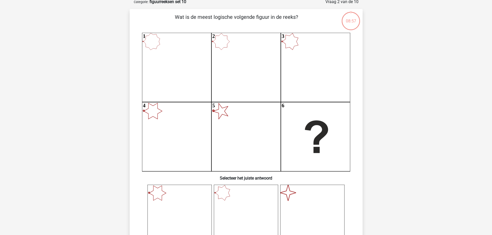
scroll to position [26, 0]
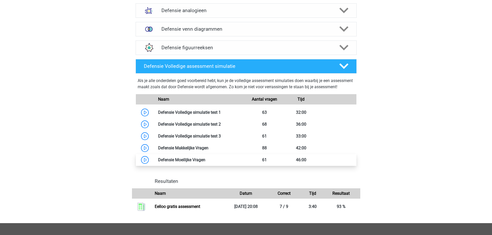
scroll to position [310, 0]
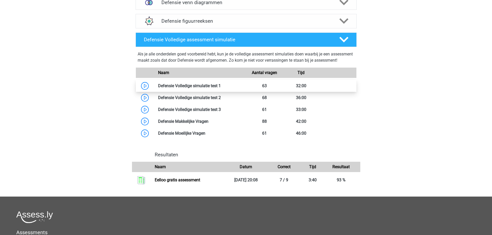
click at [221, 88] on link at bounding box center [221, 85] width 0 height 5
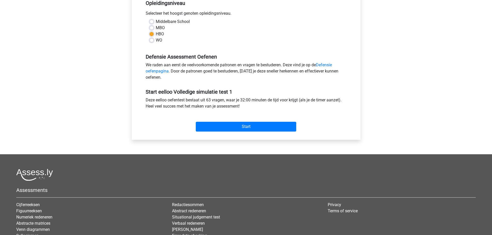
scroll to position [155, 0]
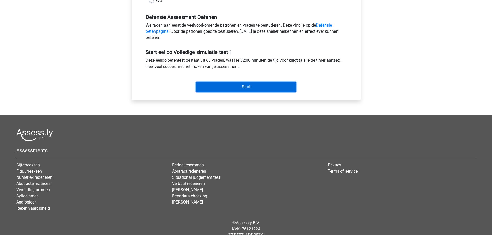
click at [244, 89] on input "Start" at bounding box center [246, 87] width 101 height 10
click at [230, 82] on div "Start" at bounding box center [246, 83] width 209 height 18
click at [233, 85] on input "Start" at bounding box center [246, 87] width 101 height 10
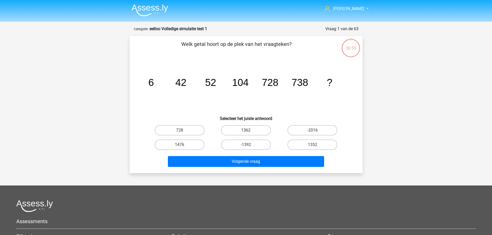
click at [242, 132] on label "1362" at bounding box center [246, 130] width 50 height 10
click at [246, 132] on input "1362" at bounding box center [247, 131] width 3 height 3
radio input "true"
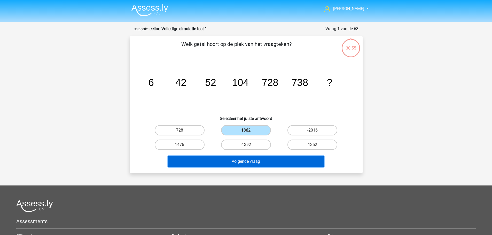
click at [257, 160] on button "Volgende vraag" at bounding box center [246, 161] width 156 height 11
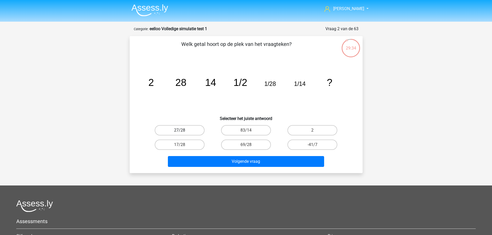
click at [187, 129] on label "27/28" at bounding box center [180, 130] width 50 height 10
click at [183, 130] on input "27/28" at bounding box center [181, 131] width 3 height 3
radio input "true"
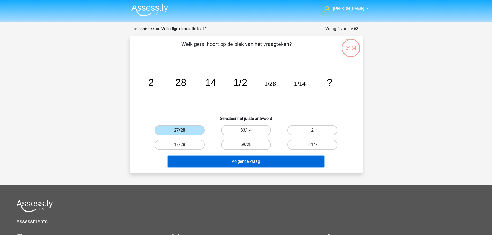
click at [263, 160] on button "Volgende vraag" at bounding box center [246, 161] width 156 height 11
click at [248, 161] on button "Volgende vraag" at bounding box center [246, 161] width 156 height 11
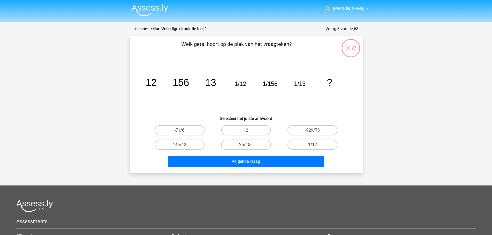
click at [250, 133] on label "12" at bounding box center [246, 130] width 50 height 10
click at [249, 133] on input "12" at bounding box center [247, 131] width 3 height 3
radio input "true"
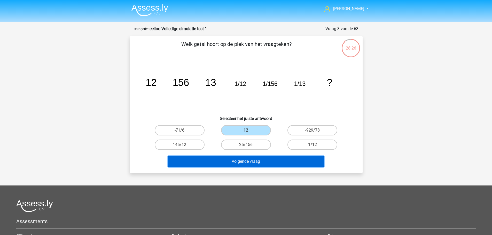
click at [242, 167] on button "Volgende vraag" at bounding box center [246, 161] width 156 height 11
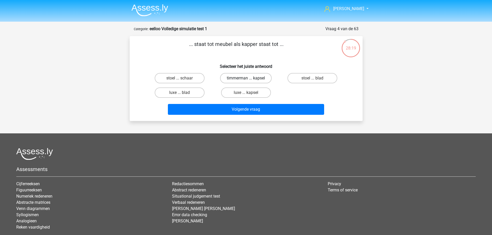
click at [261, 80] on label "timmerman ... kapsel" at bounding box center [246, 78] width 52 height 10
click at [249, 80] on input "timmerman ... kapsel" at bounding box center [247, 79] width 3 height 3
radio input "true"
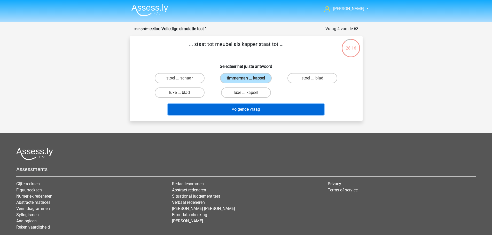
click at [264, 108] on button "Volgende vraag" at bounding box center [246, 109] width 156 height 11
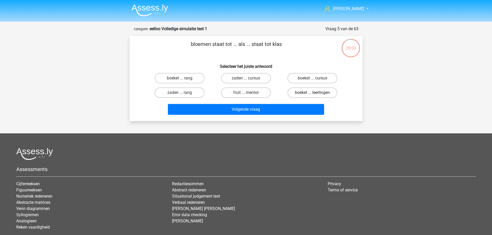
click at [328, 94] on label "boeket ... leerlingen" at bounding box center [313, 93] width 50 height 10
click at [316, 94] on input "boeket ... leerlingen" at bounding box center [314, 94] width 3 height 3
radio input "true"
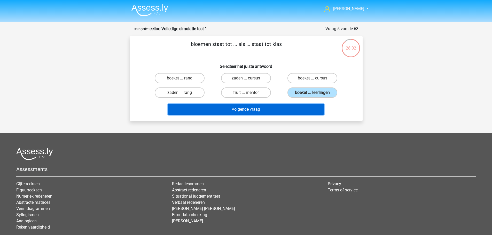
click at [305, 108] on button "Volgende vraag" at bounding box center [246, 109] width 156 height 11
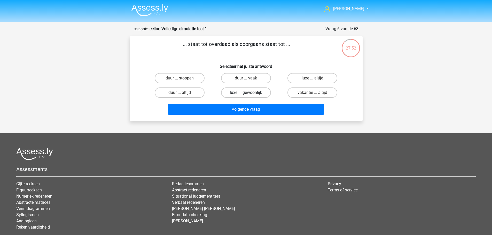
click at [250, 92] on label "luxe ... gewoonlijk" at bounding box center [246, 93] width 50 height 10
click at [249, 93] on input "luxe ... gewoonlijk" at bounding box center [247, 94] width 3 height 3
radio input "true"
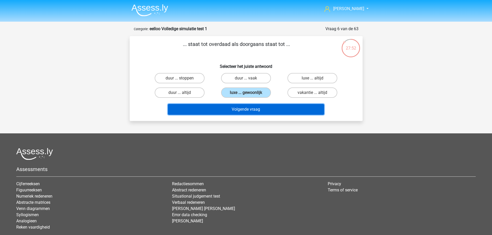
click at [257, 107] on button "Volgende vraag" at bounding box center [246, 109] width 156 height 11
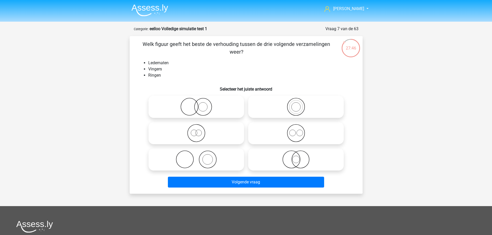
click at [201, 150] on label at bounding box center [197, 160] width 96 height 22
click at [200, 154] on input "radio" at bounding box center [197, 155] width 3 height 3
radio input "true"
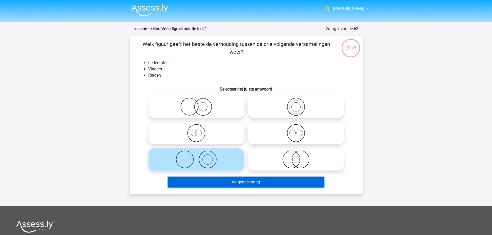
click at [241, 183] on button "Volgende vraag" at bounding box center [246, 182] width 156 height 11
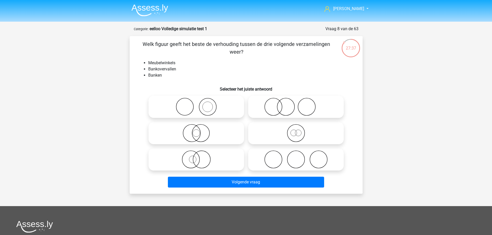
click at [270, 107] on icon at bounding box center [295, 107] width 91 height 18
click at [296, 104] on input "radio" at bounding box center [297, 102] width 3 height 3
radio input "true"
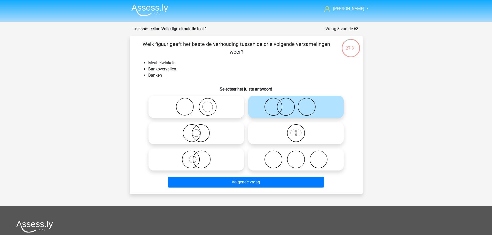
click at [197, 104] on input "radio" at bounding box center [197, 102] width 3 height 3
radio input "true"
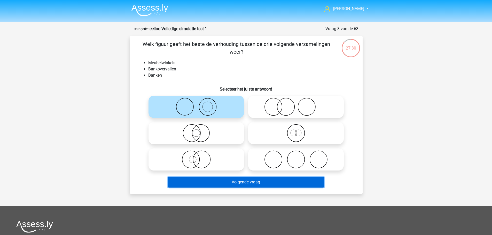
click at [230, 182] on button "Volgende vraag" at bounding box center [246, 182] width 156 height 11
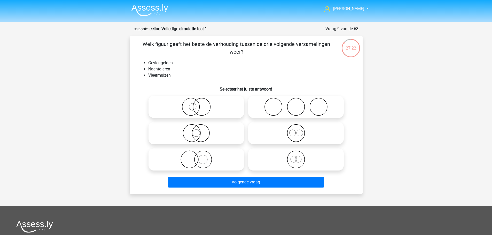
click at [198, 130] on input "radio" at bounding box center [197, 128] width 3 height 3
radio input "true"
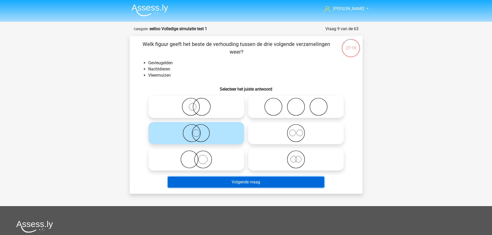
click at [228, 184] on button "Volgende vraag" at bounding box center [246, 182] width 156 height 11
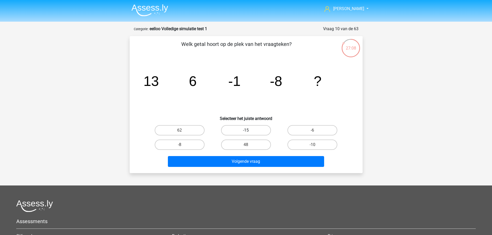
click at [238, 128] on label "-15" at bounding box center [246, 130] width 50 height 10
click at [246, 130] on input "-15" at bounding box center [247, 131] width 3 height 3
radio input "true"
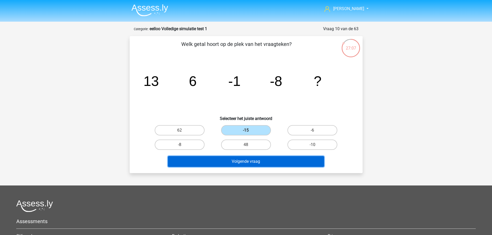
click at [245, 156] on button "Volgende vraag" at bounding box center [246, 161] width 156 height 11
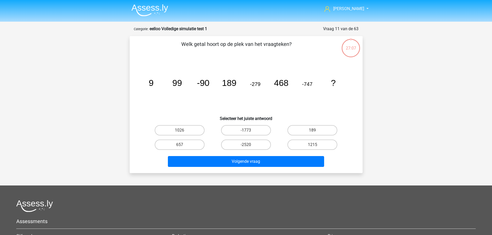
click at [246, 158] on div "[PERSON_NAME] [EMAIL_ADDRESS][DOMAIN_NAME]" at bounding box center [246, 161] width 492 height 322
click at [304, 140] on div "1215" at bounding box center [312, 145] width 66 height 14
click at [304, 143] on label "1215" at bounding box center [313, 145] width 50 height 10
click at [313, 145] on input "1215" at bounding box center [314, 146] width 3 height 3
radio input "true"
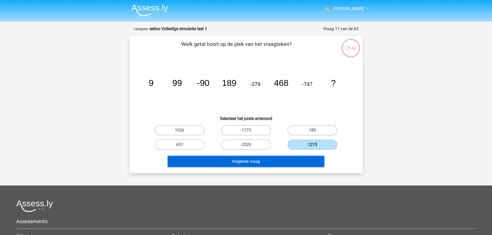
click at [284, 158] on button "Volgende vraag" at bounding box center [246, 161] width 156 height 11
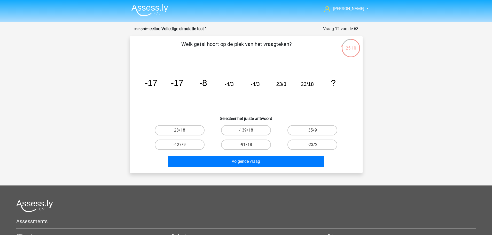
click at [290, 138] on div "-23/2" at bounding box center [312, 145] width 66 height 14
click at [292, 142] on label "-23/2" at bounding box center [313, 145] width 50 height 10
click at [313, 145] on input "-23/2" at bounding box center [314, 146] width 3 height 3
radio input "true"
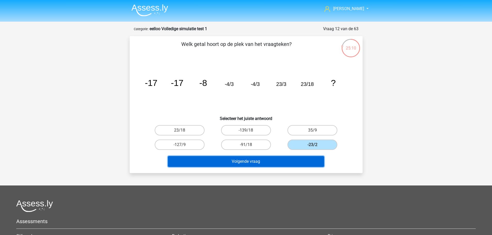
click at [262, 157] on button "Volgende vraag" at bounding box center [246, 161] width 156 height 11
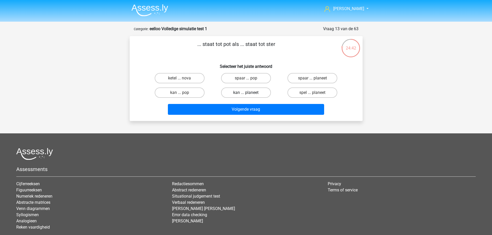
click at [248, 91] on label "kan ... planeet" at bounding box center [246, 93] width 50 height 10
click at [248, 93] on input "kan ... planeet" at bounding box center [247, 94] width 3 height 3
radio input "true"
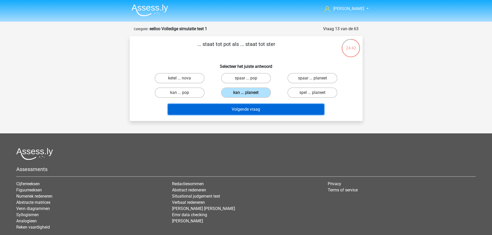
click at [260, 108] on button "Volgende vraag" at bounding box center [246, 109] width 156 height 11
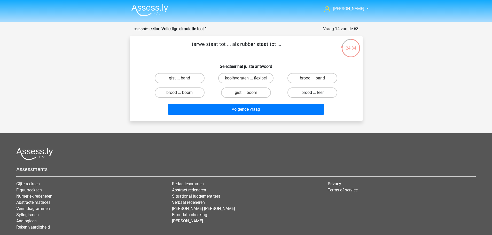
click at [322, 95] on label "brood ... leer" at bounding box center [313, 93] width 50 height 10
click at [316, 95] on input "brood ... leer" at bounding box center [314, 94] width 3 height 3
radio input "true"
click at [315, 94] on input "brood ... leer" at bounding box center [314, 94] width 3 height 3
click at [316, 79] on label "brood ... band" at bounding box center [313, 78] width 50 height 10
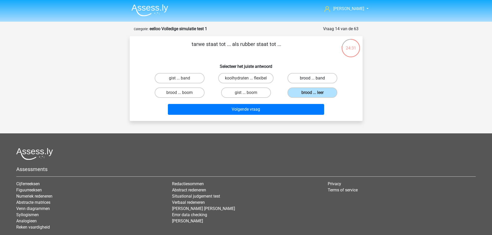
click at [316, 79] on input "brood ... band" at bounding box center [314, 79] width 3 height 3
radio input "true"
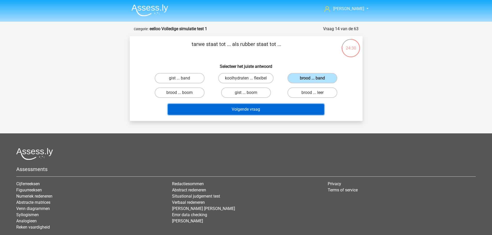
click at [294, 109] on button "Volgende vraag" at bounding box center [246, 109] width 156 height 11
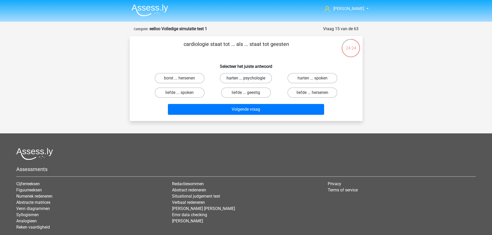
click at [257, 80] on label "harten ... psychologie" at bounding box center [246, 78] width 52 height 10
click at [249, 80] on input "harten ... psychologie" at bounding box center [247, 79] width 3 height 3
radio input "true"
click at [303, 80] on label "harten ... spoken" at bounding box center [313, 78] width 50 height 10
click at [313, 80] on input "harten ... spoken" at bounding box center [314, 79] width 3 height 3
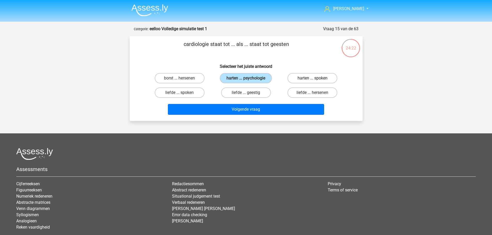
radio input "true"
click at [255, 80] on label "harten ... psychologie" at bounding box center [246, 78] width 52 height 10
click at [249, 80] on input "harten ... psychologie" at bounding box center [247, 79] width 3 height 3
radio input "true"
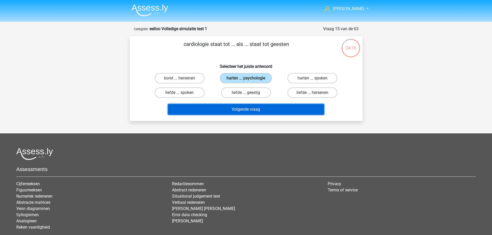
click at [278, 104] on button "Volgende vraag" at bounding box center [246, 109] width 156 height 11
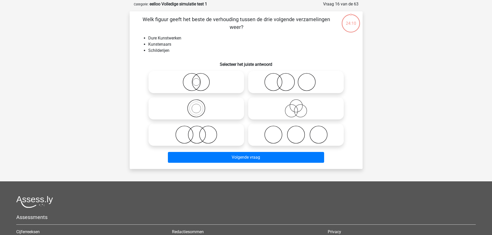
scroll to position [26, 0]
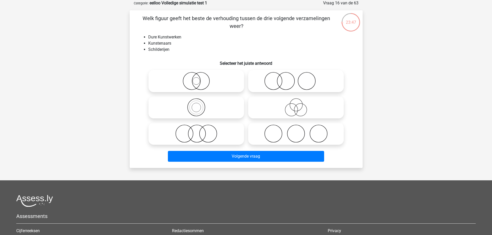
click at [277, 81] on icon at bounding box center [295, 81] width 91 height 18
click at [296, 79] on input "radio" at bounding box center [297, 76] width 3 height 3
radio input "true"
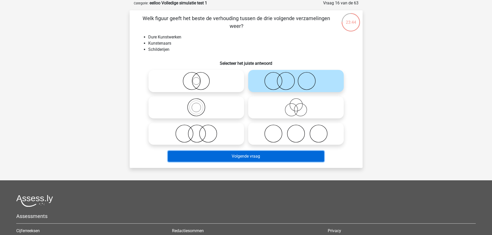
click at [244, 152] on button "Volgende vraag" at bounding box center [246, 156] width 156 height 11
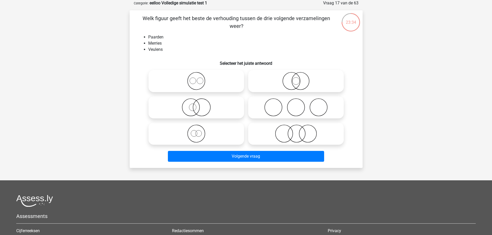
click at [194, 83] on icon at bounding box center [196, 81] width 91 height 18
click at [196, 79] on input "radio" at bounding box center [197, 76] width 3 height 3
radio input "true"
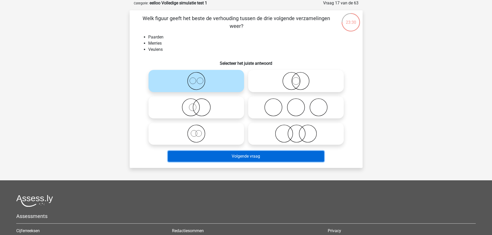
click at [241, 154] on button "Volgende vraag" at bounding box center [246, 156] width 156 height 11
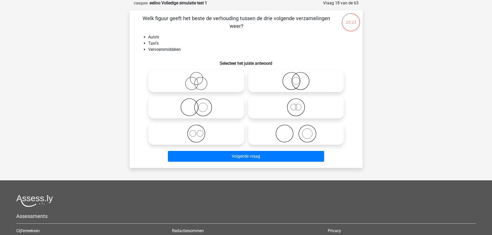
click at [302, 112] on icon at bounding box center [295, 107] width 91 height 18
click at [299, 105] on input "radio" at bounding box center [297, 103] width 3 height 3
radio input "true"
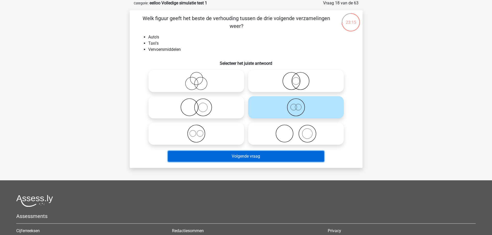
click at [291, 156] on button "Volgende vraag" at bounding box center [246, 156] width 156 height 11
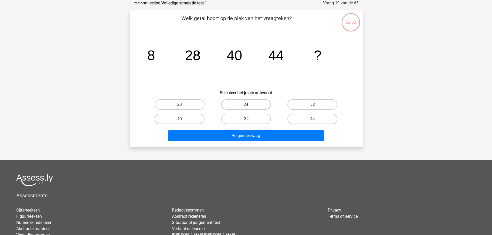
click at [172, 120] on label "40" at bounding box center [180, 119] width 50 height 10
click at [180, 120] on input "40" at bounding box center [181, 120] width 3 height 3
radio input "true"
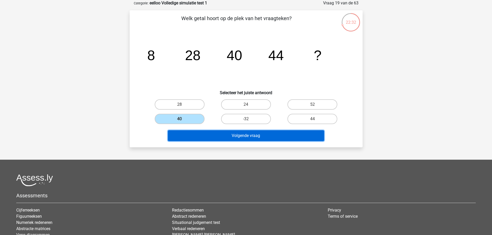
click at [213, 137] on button "Volgende vraag" at bounding box center [246, 135] width 156 height 11
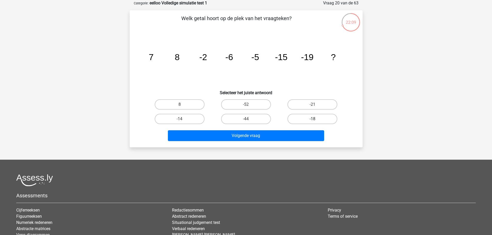
click at [332, 120] on label "-18" at bounding box center [313, 119] width 50 height 10
click at [316, 120] on input "-18" at bounding box center [314, 120] width 3 height 3
radio input "true"
click at [265, 130] on div "Volgende vraag" at bounding box center [246, 134] width 217 height 17
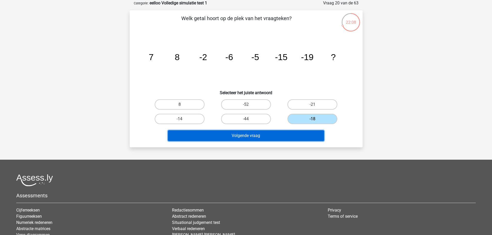
click at [261, 135] on button "Volgende vraag" at bounding box center [246, 135] width 156 height 11
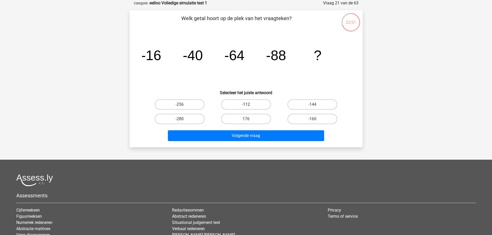
click at [245, 107] on label "-112" at bounding box center [246, 104] width 50 height 10
click at [246, 107] on input "-112" at bounding box center [247, 106] width 3 height 3
radio input "true"
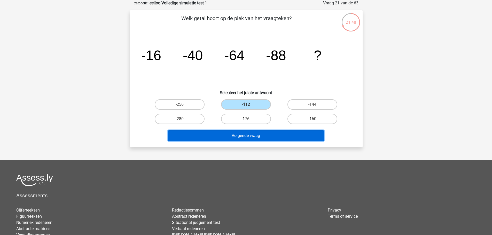
click at [254, 132] on button "Volgende vraag" at bounding box center [246, 135] width 156 height 11
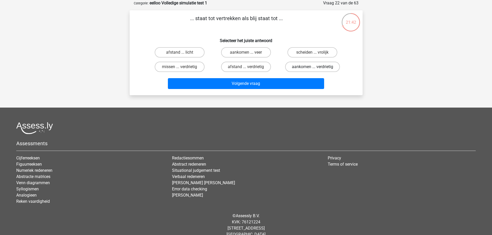
click at [328, 69] on label "aankomen ... verdrietig" at bounding box center [312, 67] width 55 height 10
click at [316, 69] on input "aankomen ... verdrietig" at bounding box center [314, 68] width 3 height 3
radio input "true"
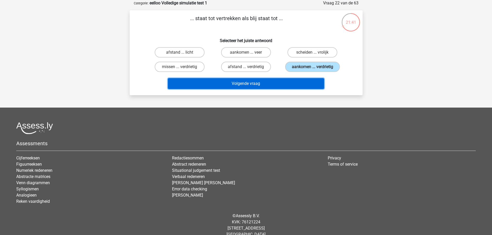
click at [289, 83] on button "Volgende vraag" at bounding box center [246, 83] width 156 height 11
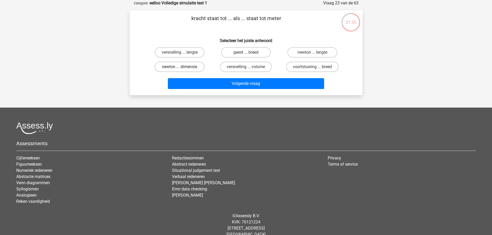
click at [190, 67] on label "newton ... dimensie" at bounding box center [180, 67] width 50 height 10
click at [183, 67] on input "newton ... dimensie" at bounding box center [181, 68] width 3 height 3
radio input "true"
click at [322, 52] on label "newton ... lengte" at bounding box center [313, 52] width 50 height 10
click at [316, 52] on input "newton ... lengte" at bounding box center [314, 53] width 3 height 3
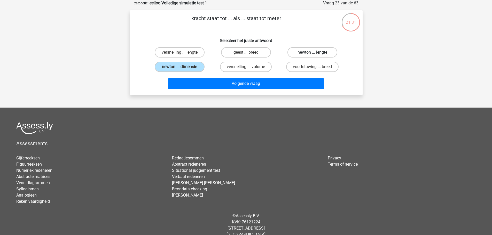
radio input "true"
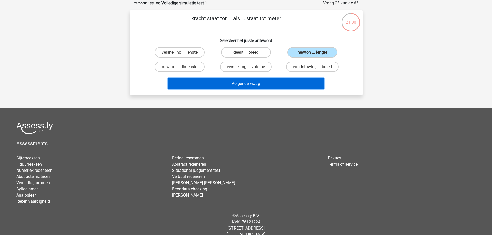
click at [232, 87] on button "Volgende vraag" at bounding box center [246, 83] width 156 height 11
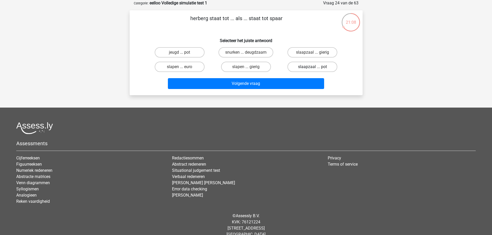
drag, startPoint x: 321, startPoint y: 69, endPoint x: 294, endPoint y: 72, distance: 26.8
click at [294, 72] on label "slaapzaal ... pot" at bounding box center [313, 67] width 50 height 10
click at [313, 70] on input "slaapzaal ... pot" at bounding box center [314, 68] width 3 height 3
radio input "true"
click at [199, 52] on label "jeugd ... pot" at bounding box center [180, 52] width 50 height 10
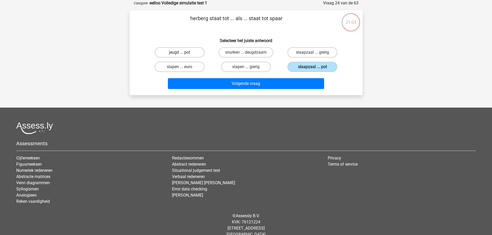
click at [183, 52] on input "jeugd ... pot" at bounding box center [181, 53] width 3 height 3
radio input "true"
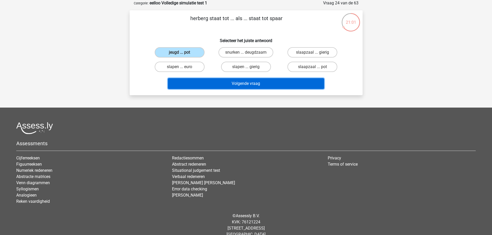
click at [242, 83] on button "Volgende vraag" at bounding box center [246, 83] width 156 height 11
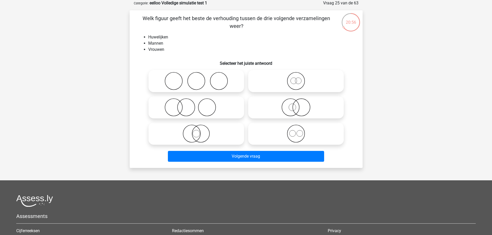
click at [196, 90] on icon at bounding box center [196, 81] width 91 height 18
click at [196, 79] on input "radio" at bounding box center [197, 76] width 3 height 3
radio input "true"
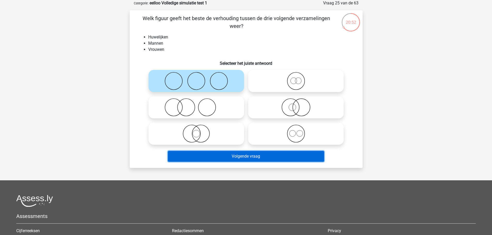
click at [256, 152] on button "Volgende vraag" at bounding box center [246, 156] width 156 height 11
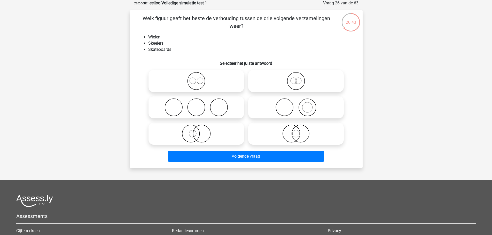
click at [210, 100] on icon at bounding box center [196, 107] width 91 height 18
click at [200, 102] on input "radio" at bounding box center [197, 103] width 3 height 3
radio input "true"
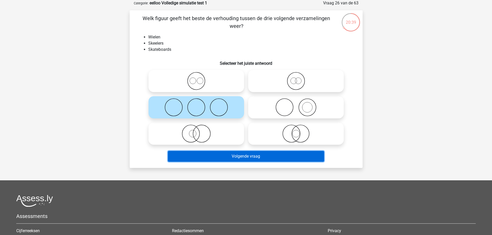
click at [250, 154] on button "Volgende vraag" at bounding box center [246, 156] width 156 height 11
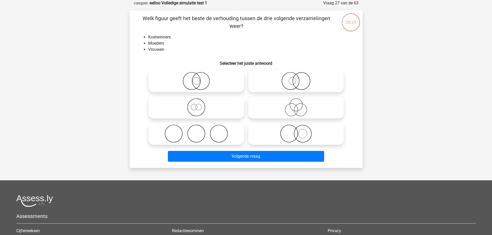
click at [313, 134] on icon at bounding box center [295, 134] width 91 height 18
click at [299, 131] on input "radio" at bounding box center [297, 129] width 3 height 3
radio input "true"
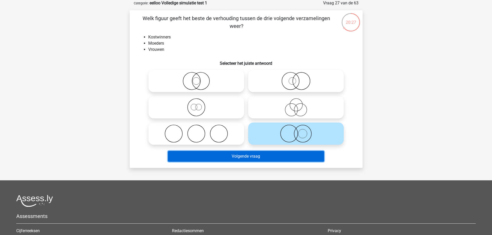
click at [303, 155] on button "Volgende vraag" at bounding box center [246, 156] width 156 height 11
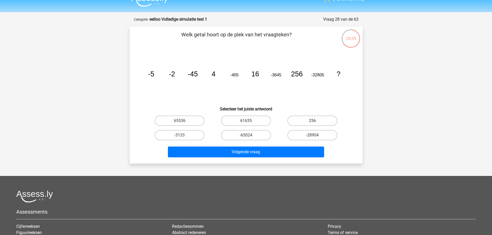
scroll to position [9, 0]
